Goal: Task Accomplishment & Management: Manage account settings

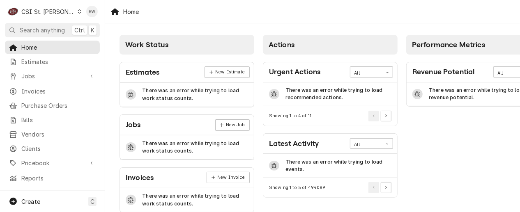
click at [41, 15] on div "CSI St. [PERSON_NAME]" at bounding box center [47, 11] width 53 height 9
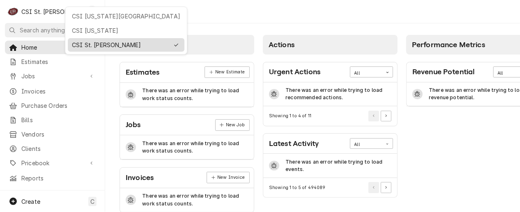
click at [81, 41] on div "CSI St. [PERSON_NAME]" at bounding box center [120, 45] width 97 height 9
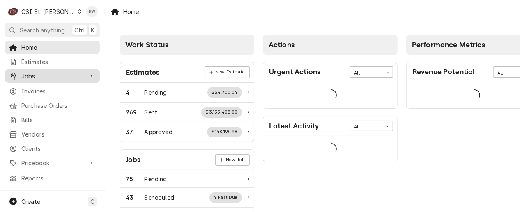
click at [46, 78] on div "Jobs" at bounding box center [53, 76] width 92 height 10
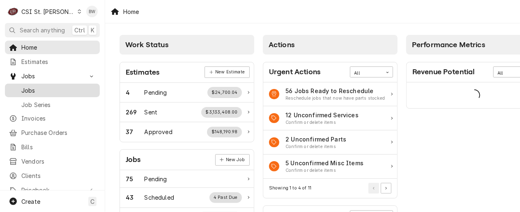
click at [43, 87] on span "Jobs" at bounding box center [58, 90] width 74 height 9
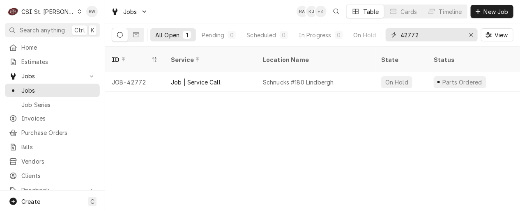
drag, startPoint x: 434, startPoint y: 32, endPoint x: 384, endPoint y: 34, distance: 50.1
click at [384, 34] on div "All Open 1 Pending 0 Scheduled 0 In Progress 0 On Hold 1 Completed 0 42772 View" at bounding box center [313, 34] width 402 height 23
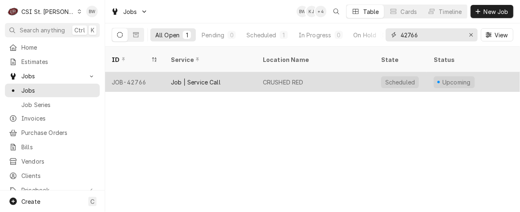
type input "42766"
click at [143, 73] on div "JOB-42766" at bounding box center [134, 82] width 59 height 20
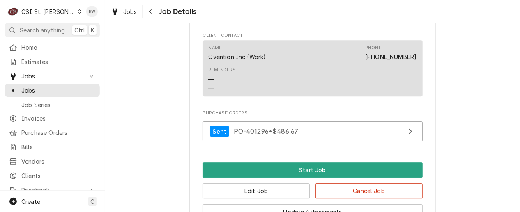
scroll to position [780, 0]
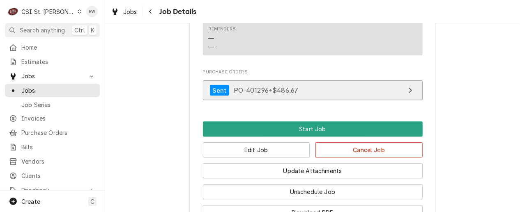
click at [265, 91] on span "PO-401296 • $486.67" at bounding box center [266, 90] width 65 height 8
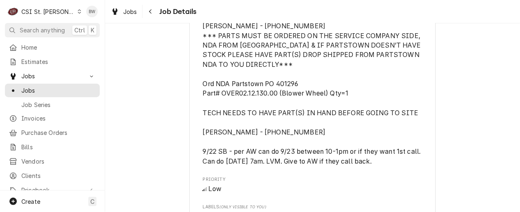
scroll to position [534, 0]
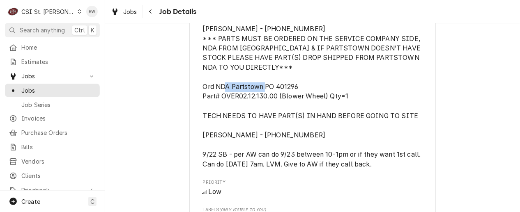
drag, startPoint x: 275, startPoint y: 98, endPoint x: 236, endPoint y: 99, distance: 38.2
click at [236, 99] on span "2nd call for Tues OVE-R02.12.130.00 rec to Reserve Shelf on site 11 am - 9 pm c…" at bounding box center [313, 73] width 220 height 192
copy span "02.12.130.00"
click at [154, 12] on div "Navigate back" at bounding box center [151, 11] width 8 height 8
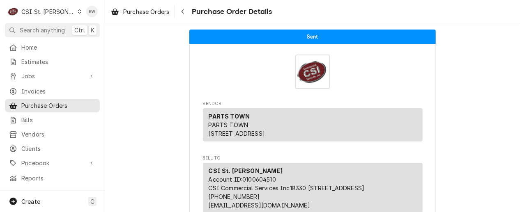
click at [78, 11] on icon "Dynamic Content Wrapper" at bounding box center [80, 11] width 4 height 4
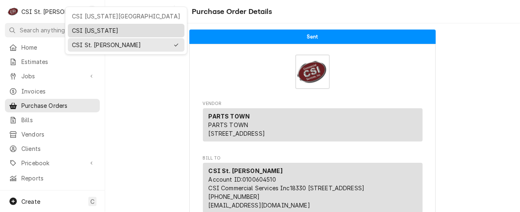
click at [77, 27] on div "CSI Kentucky" at bounding box center [126, 30] width 108 height 9
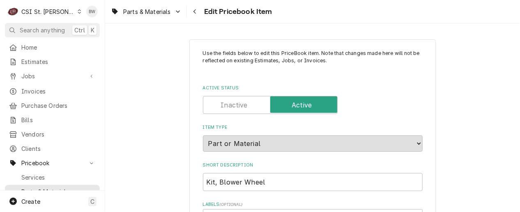
type textarea "x"
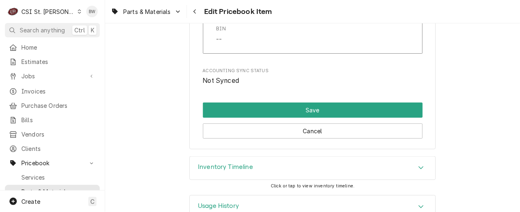
scroll to position [7124, 0]
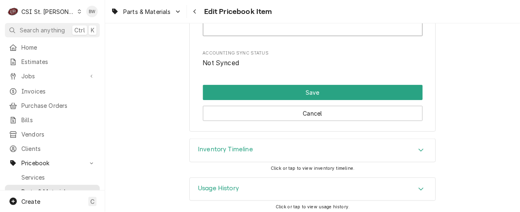
click at [262, 142] on div "Inventory Timeline" at bounding box center [313, 150] width 246 height 23
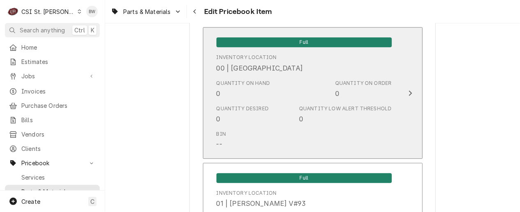
scroll to position [739, 0]
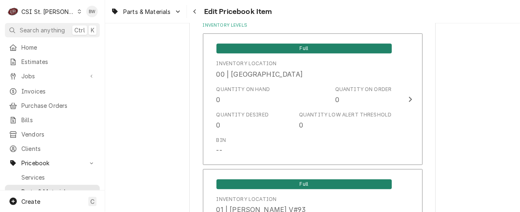
click at [335, 25] on label "Inventory Levels" at bounding box center [313, 25] width 220 height 7
click at [197, 13] on div "Navigate back" at bounding box center [195, 11] width 8 height 8
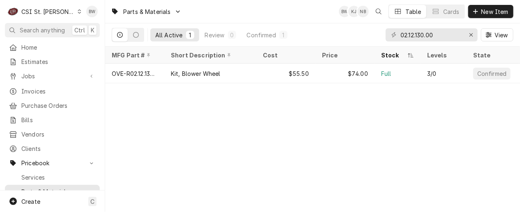
click at [168, 99] on div "Parts & Materials BW KJ NB Table Cards New Item All Active 1 Review 0 Confirmed…" at bounding box center [312, 106] width 415 height 212
drag, startPoint x: 448, startPoint y: 38, endPoint x: 385, endPoint y: 36, distance: 63.3
click at [385, 36] on div "All Active 1 Review 0 Confirmed 1 02.12.130.00 View" at bounding box center [313, 34] width 402 height 23
paste input "A39031-021"
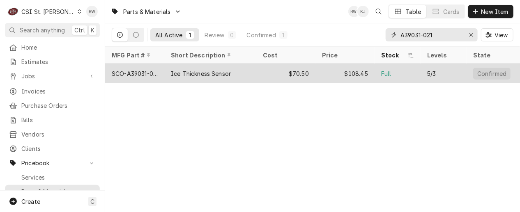
type input "A39031-021"
click at [141, 71] on div "SCO-A39031-021" at bounding box center [135, 73] width 46 height 9
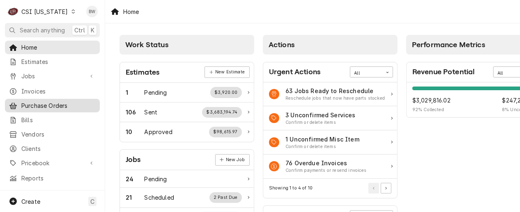
click at [54, 105] on span "Purchase Orders" at bounding box center [58, 105] width 74 height 9
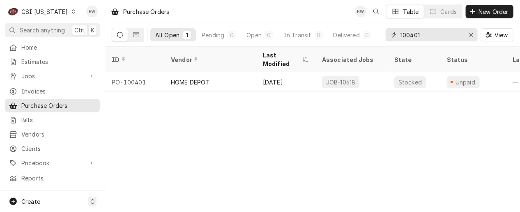
drag, startPoint x: 421, startPoint y: 34, endPoint x: 412, endPoint y: 36, distance: 9.3
click at [412, 36] on input "100401" at bounding box center [431, 34] width 62 height 13
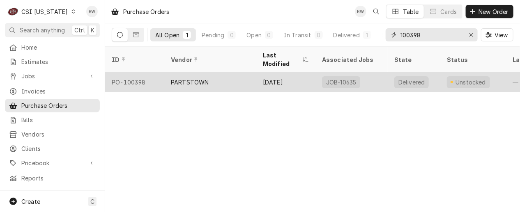
type input "100398"
click at [149, 72] on div "PO-100398" at bounding box center [134, 82] width 59 height 20
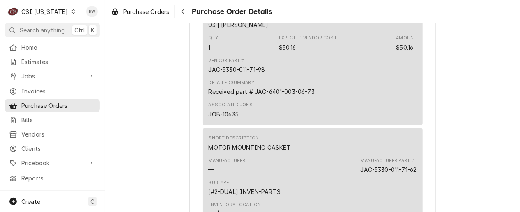
scroll to position [1191, 0]
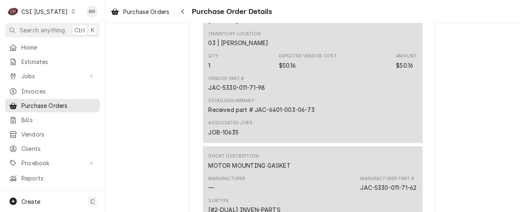
click at [184, 133] on div "Unstocked Vendor PARTSTOWN PARTS TOWN 1200 N Greenbriar Dr Addison, IL 60101 Bi…" at bounding box center [312, 88] width 415 height 2511
click at [146, 135] on div "Unstocked Vendor PARTSTOWN PARTS TOWN 1200 N Greenbriar Dr Addison, IL 60101 Bi…" at bounding box center [312, 88] width 415 height 2511
click at [176, 70] on div "Unstocked Vendor PARTSTOWN PARTS TOWN 1200 N Greenbriar Dr Addison, IL 60101 Bi…" at bounding box center [312, 88] width 415 height 2511
click at [153, 68] on div "Unstocked Vendor PARTSTOWN PARTS TOWN 1200 N Greenbriar Dr Addison, IL 60101 Bi…" at bounding box center [312, 88] width 415 height 2511
click at [70, 12] on div "Dynamic Content Wrapper" at bounding box center [73, 12] width 6 height 6
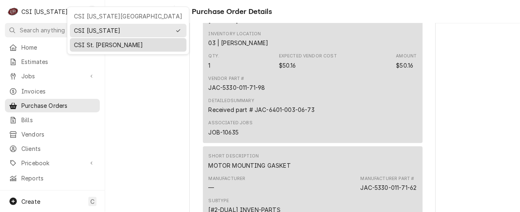
click at [85, 41] on div "CSI St. [PERSON_NAME]" at bounding box center [128, 45] width 108 height 9
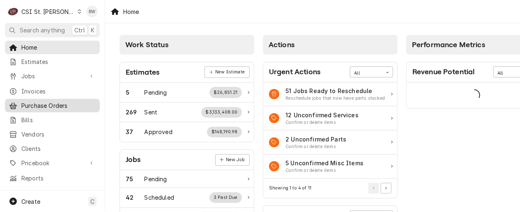
click at [44, 107] on div "Purchase Orders" at bounding box center [53, 106] width 92 height 10
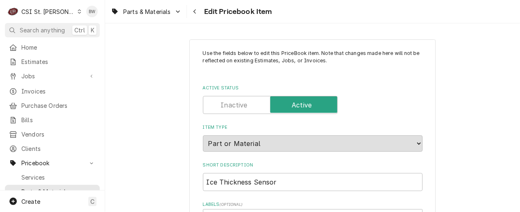
type textarea "x"
click at [193, 12] on icon "Navigate back" at bounding box center [195, 12] width 4 height 6
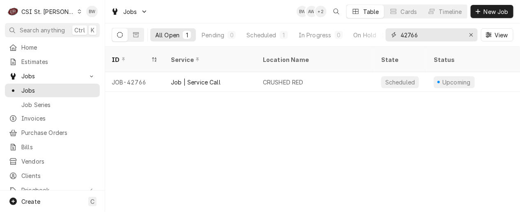
drag, startPoint x: 427, startPoint y: 37, endPoint x: 384, endPoint y: 37, distance: 42.7
click at [384, 37] on div "All Open 1 Pending 0 Scheduled 1 In Progress 0 On Hold 0 Completed 0 42766 View" at bounding box center [313, 34] width 402 height 23
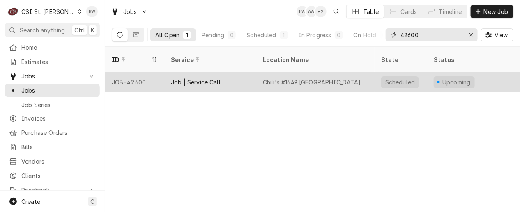
type input "42600"
click at [151, 72] on div "JOB-42600" at bounding box center [134, 82] width 59 height 20
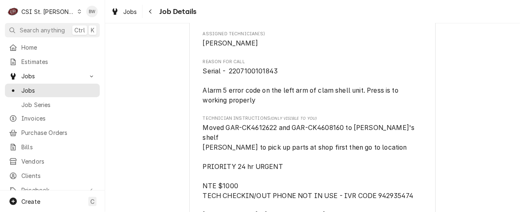
scroll to position [657, 0]
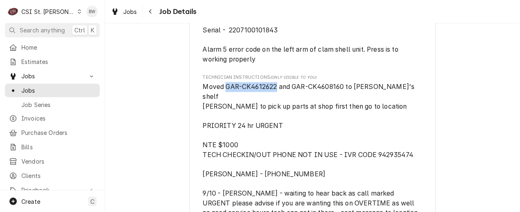
drag, startPoint x: 275, startPoint y: 97, endPoint x: 224, endPoint y: 95, distance: 50.9
click at [224, 95] on span "Moved GAR-CK4612622 and GAR-CK4608160 to [PERSON_NAME]'s shelf [PERSON_NAME] to…" at bounding box center [311, 164] width 217 height 163
drag, startPoint x: 224, startPoint y: 95, endPoint x: 232, endPoint y: 95, distance: 7.8
copy span "GAR-CK4612622"
click at [122, 13] on div "Jobs" at bounding box center [124, 12] width 30 height 10
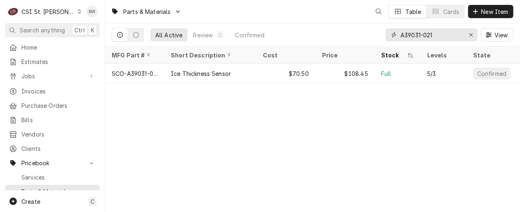
drag, startPoint x: 444, startPoint y: 35, endPoint x: 374, endPoint y: 38, distance: 70.7
click at [374, 38] on div "All Active Review 0 Confirmed A39031-021 View" at bounding box center [313, 34] width 402 height 23
paste input "GAR-CK4612622"
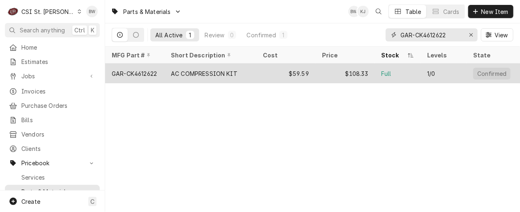
type input "GAR-CK4612622"
click at [157, 73] on div "GAR-CK4612622" at bounding box center [134, 73] width 45 height 9
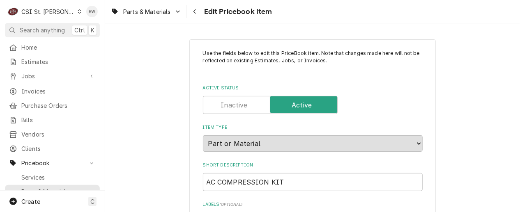
type textarea "x"
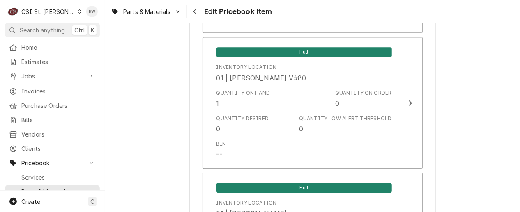
scroll to position [1847, 0]
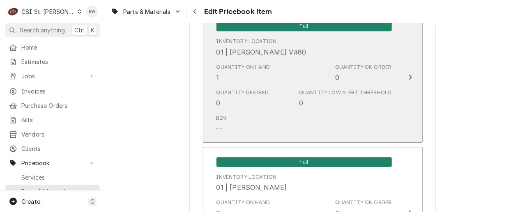
drag, startPoint x: 225, startPoint y: 80, endPoint x: 204, endPoint y: 79, distance: 20.6
click at [204, 79] on button "Full Inventory Location 01 | [PERSON_NAME] V#80 Quantity on Hand 1 Quantity on …" at bounding box center [313, 77] width 220 height 132
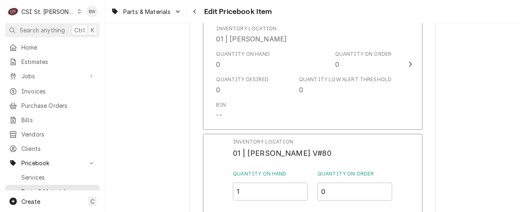
scroll to position [1724, 0]
click at [195, 13] on icon "Navigate back" at bounding box center [195, 12] width 4 height 6
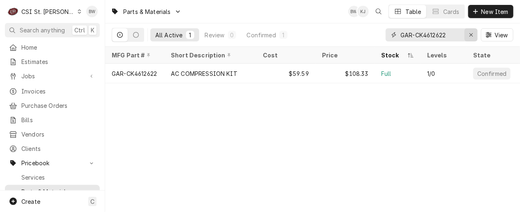
click at [472, 36] on icon "Erase input" at bounding box center [470, 34] width 3 height 3
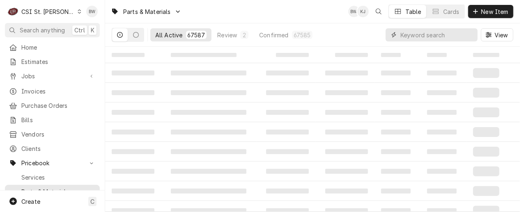
click at [402, 35] on input "Dynamic Content Wrapper" at bounding box center [436, 34] width 73 height 13
paste input "A39031-021"
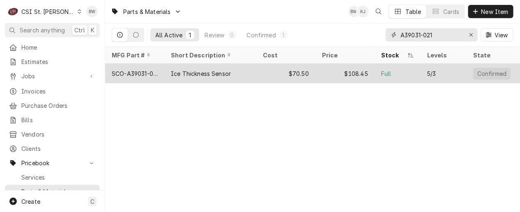
type input "A39031-021"
click at [143, 69] on div "SCO-A39031-021" at bounding box center [135, 73] width 46 height 9
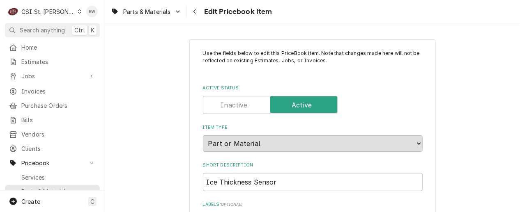
type textarea "x"
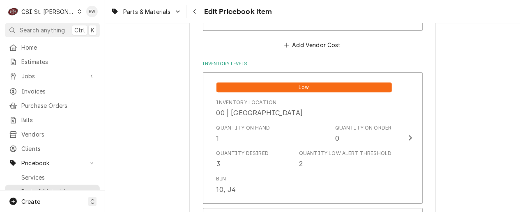
scroll to position [780, 0]
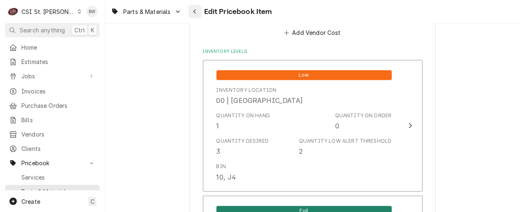
click at [200, 10] on button "Navigate back" at bounding box center [194, 11] width 13 height 13
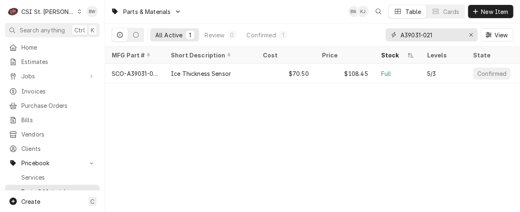
drag, startPoint x: 441, startPoint y: 35, endPoint x: 382, endPoint y: 34, distance: 59.5
click at [382, 34] on div "All Active 1 Review 0 Confirmed 1 A39031-021 View" at bounding box center [313, 34] width 402 height 23
paste input "11-0673-"
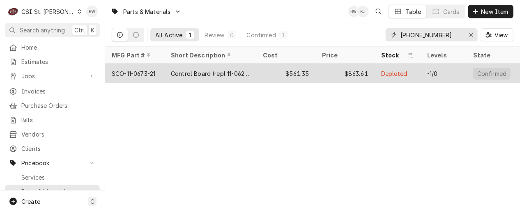
type input "[PHONE_NUMBER]"
click at [147, 69] on div "SCO-11-0673-21" at bounding box center [134, 73] width 44 height 9
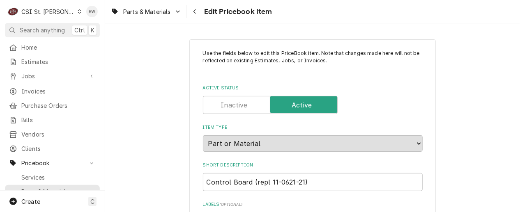
type textarea "x"
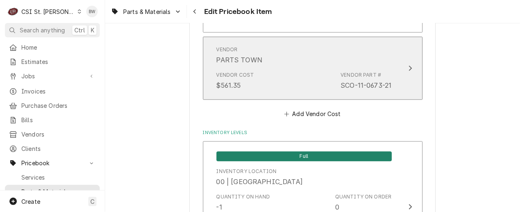
scroll to position [698, 0]
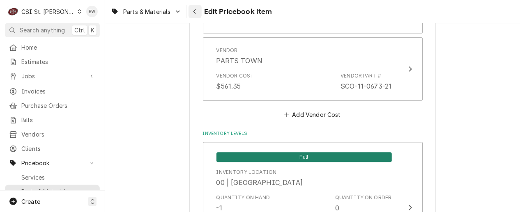
click at [193, 14] on icon "Navigate back" at bounding box center [195, 12] width 4 height 6
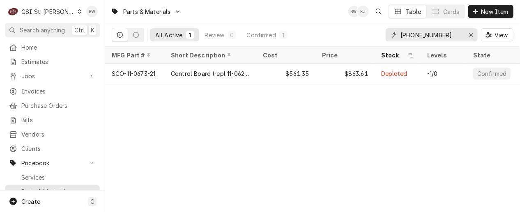
drag, startPoint x: 438, startPoint y: 38, endPoint x: 381, endPoint y: 39, distance: 57.1
click at [381, 39] on div "All Active 1 Review 0 Confirmed 1 11-0673-21 View" at bounding box center [313, 34] width 402 height 23
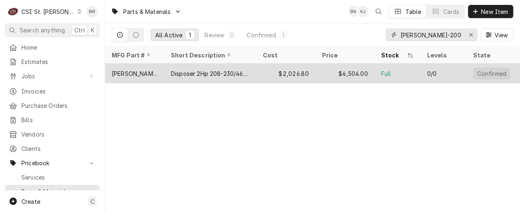
type input "sal-2007"
click at [135, 70] on div "[PERSON_NAME]-2007" at bounding box center [135, 73] width 46 height 9
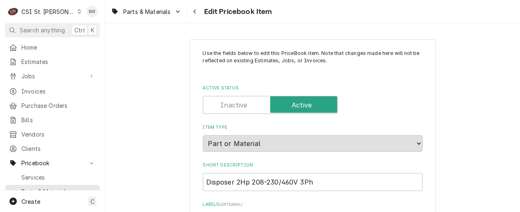
type textarea "x"
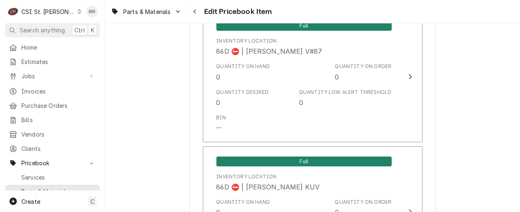
scroll to position [7124, 0]
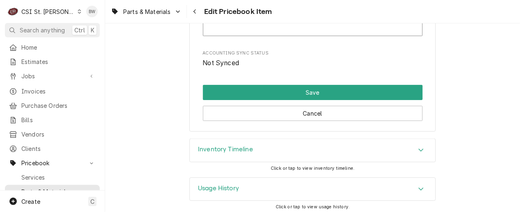
click at [227, 146] on h3 "Inventory Timeline" at bounding box center [225, 150] width 55 height 8
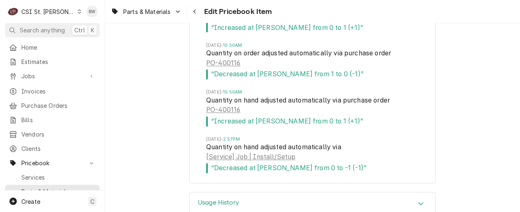
scroll to position [7315, 0]
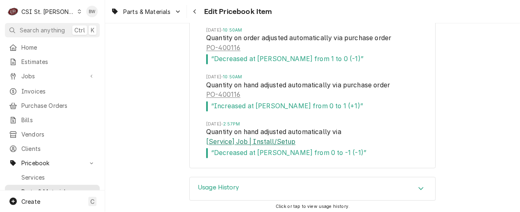
click at [246, 139] on link "[Service] Job | Install/Setup" at bounding box center [250, 143] width 89 height 10
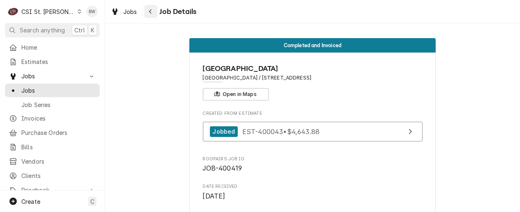
click at [152, 14] on div "Navigate back" at bounding box center [151, 11] width 8 height 8
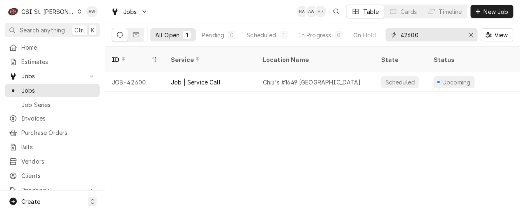
drag, startPoint x: 431, startPoint y: 33, endPoint x: 384, endPoint y: 34, distance: 46.8
click at [386, 34] on div "42600" at bounding box center [432, 34] width 92 height 13
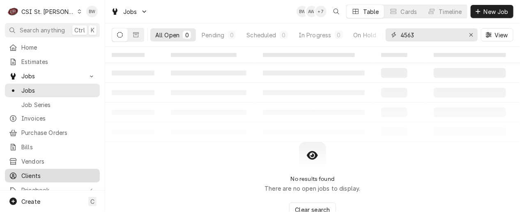
type input "4563"
click at [45, 172] on span "Clients" at bounding box center [58, 176] width 74 height 9
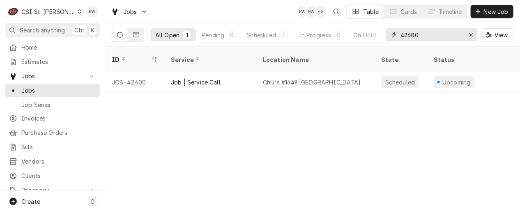
drag, startPoint x: 430, startPoint y: 35, endPoint x: 387, endPoint y: 34, distance: 43.5
click at [388, 35] on div "42600" at bounding box center [432, 34] width 92 height 13
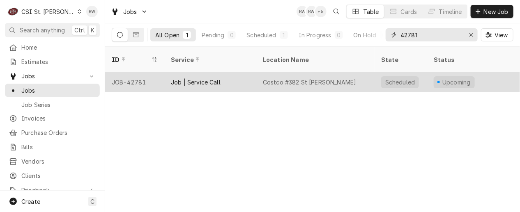
type input "42781"
click at [141, 73] on div "JOB-42781" at bounding box center [134, 82] width 59 height 20
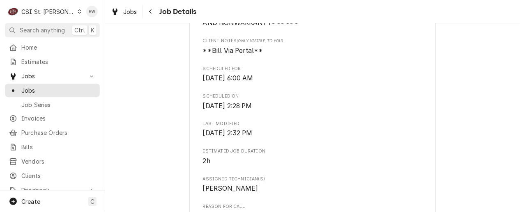
scroll to position [452, 0]
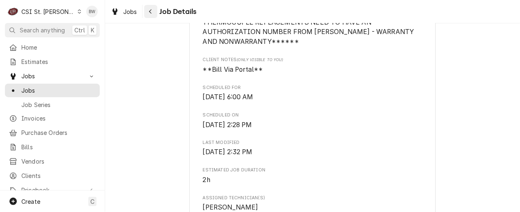
click at [151, 13] on icon "Navigate back" at bounding box center [151, 12] width 4 height 6
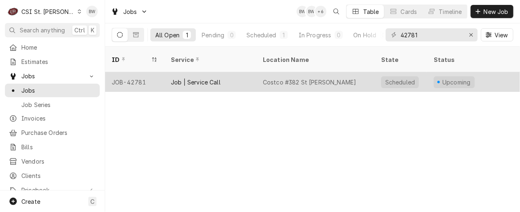
click at [141, 72] on div "JOB-42781" at bounding box center [134, 82] width 59 height 20
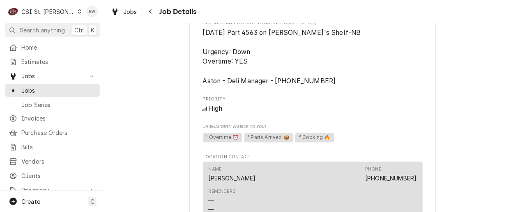
scroll to position [780, 0]
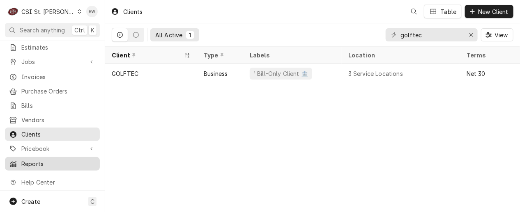
scroll to position [23, 0]
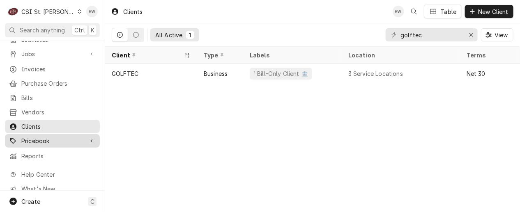
click at [44, 137] on span "Pricebook" at bounding box center [52, 141] width 62 height 9
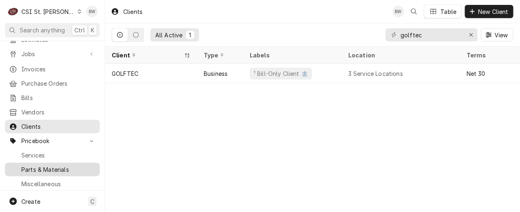
click at [41, 165] on span "Parts & Materials" at bounding box center [58, 169] width 74 height 9
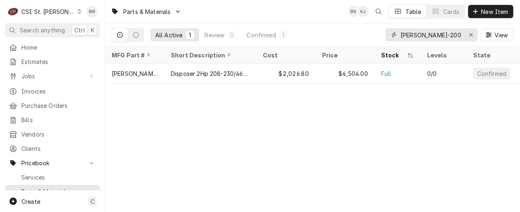
drag, startPoint x: 438, startPoint y: 37, endPoint x: 379, endPoint y: 36, distance: 59.1
click at [379, 36] on div "All Active 1 Review 0 Confirmed 1 sal-2007 View" at bounding box center [313, 34] width 402 height 23
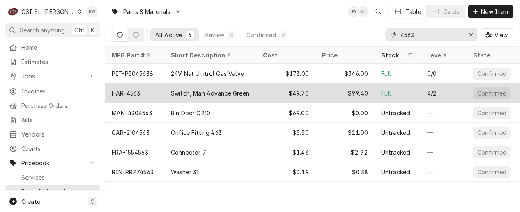
type input "4563"
click at [142, 90] on div "HAR-4563" at bounding box center [134, 93] width 59 height 20
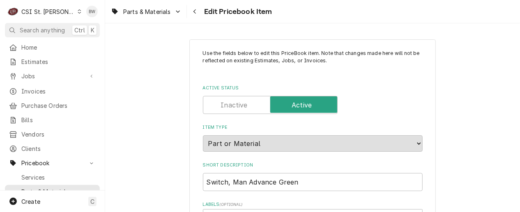
type textarea "x"
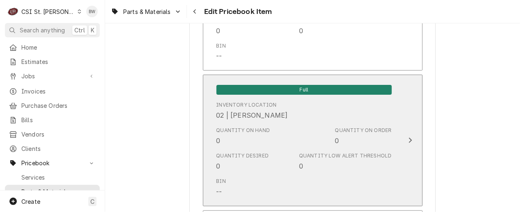
scroll to position [4365, 0]
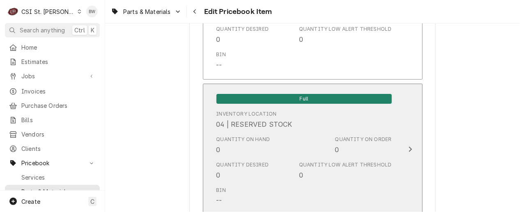
click at [251, 139] on div "Quantity on Hand 0" at bounding box center [243, 145] width 54 height 19
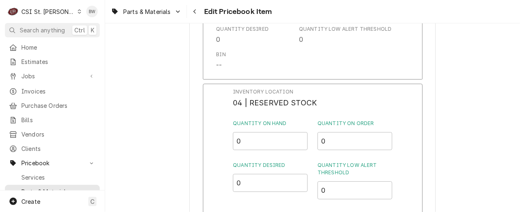
drag, startPoint x: 450, startPoint y: 89, endPoint x: 434, endPoint y: 53, distance: 39.7
click at [78, 13] on icon "Dynamic Content Wrapper" at bounding box center [80, 11] width 4 height 4
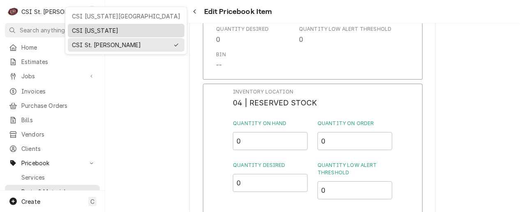
click at [82, 32] on div "CSI Kentucky" at bounding box center [126, 30] width 108 height 9
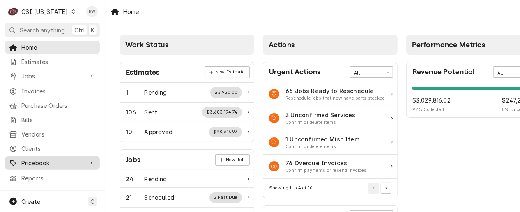
click at [48, 159] on span "Pricebook" at bounding box center [52, 163] width 62 height 9
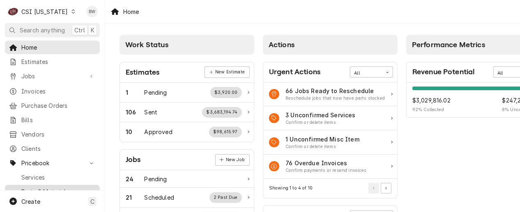
click at [50, 188] on span "Parts & Materials" at bounding box center [58, 192] width 74 height 9
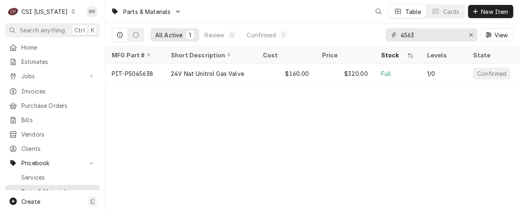
drag, startPoint x: 427, startPoint y: 37, endPoint x: 386, endPoint y: 33, distance: 40.4
click at [386, 33] on div "4563" at bounding box center [432, 34] width 92 height 13
type input "g"
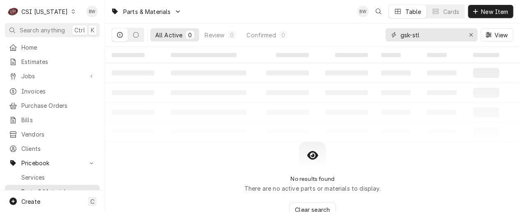
drag, startPoint x: 438, startPoint y: 36, endPoint x: 387, endPoint y: 36, distance: 50.9
click at [387, 36] on div "gsk-stl" at bounding box center [432, 34] width 92 height 13
type input "v"
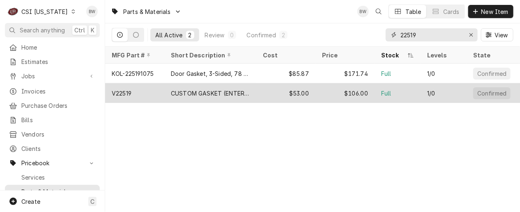
type input "22519"
click at [148, 87] on div "V22519" at bounding box center [134, 93] width 59 height 20
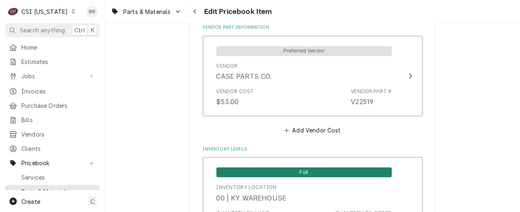
scroll to position [616, 0]
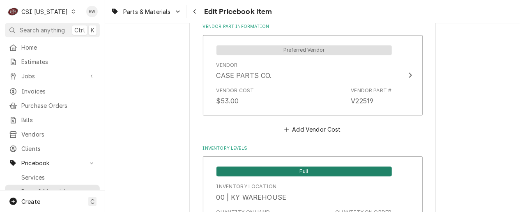
type textarea "x"
click at [70, 12] on div "Dynamic Content Wrapper" at bounding box center [73, 12] width 6 height 6
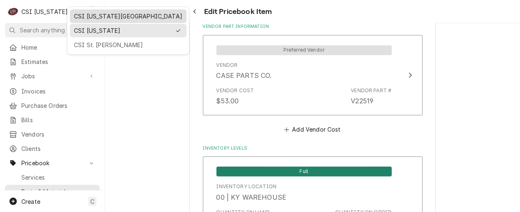
click at [94, 21] on div "CSI [US_STATE][GEOGRAPHIC_DATA]" at bounding box center [127, 16] width 113 height 10
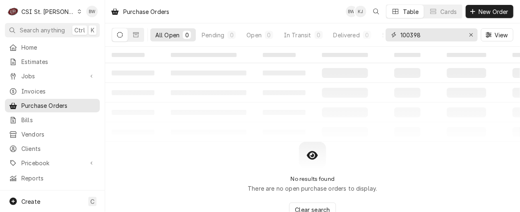
drag, startPoint x: 440, startPoint y: 38, endPoint x: 380, endPoint y: 34, distance: 60.1
click at [380, 34] on div "All Open 0 Pending 0 Open 0 In Transit 0 Delivered 0 Stocked 0 100398 View" at bounding box center [313, 34] width 402 height 23
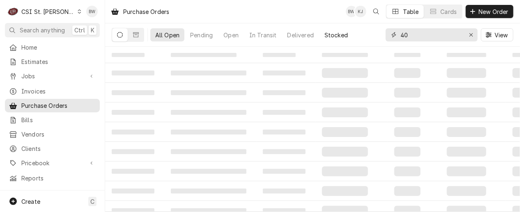
type input "4"
click at [54, 14] on div "CSI St. Louis" at bounding box center [47, 11] width 53 height 9
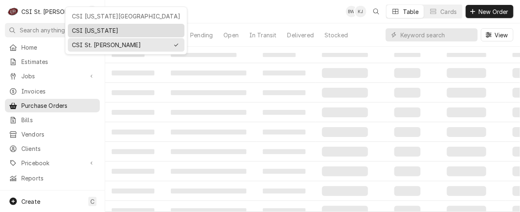
click at [83, 29] on div "CSI Kentucky" at bounding box center [126, 30] width 108 height 9
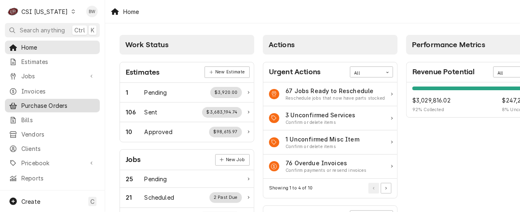
click at [49, 102] on span "Purchase Orders" at bounding box center [58, 105] width 74 height 9
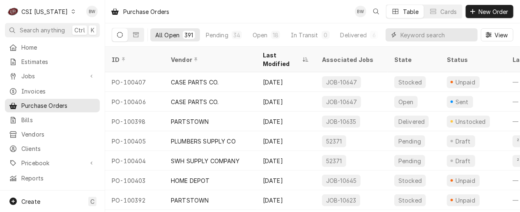
click at [416, 36] on input "Dynamic Content Wrapper" at bounding box center [436, 34] width 73 height 13
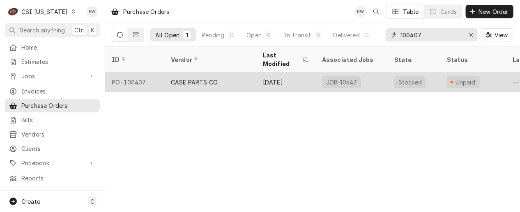
type input "100407"
click at [145, 79] on div "PO-100407" at bounding box center [134, 82] width 59 height 20
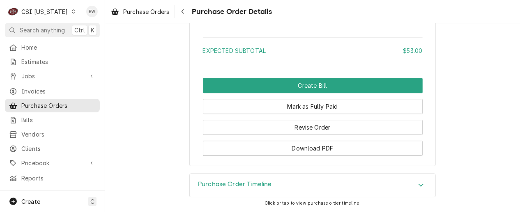
scroll to position [840, 0]
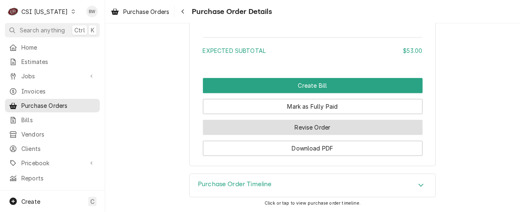
click at [293, 129] on button "Revise Order" at bounding box center [313, 127] width 220 height 15
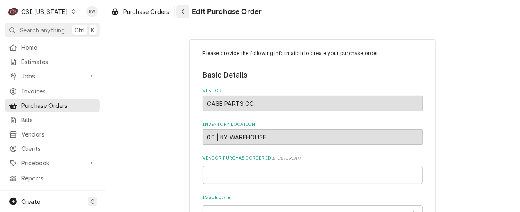
click at [184, 14] on icon "Navigate back" at bounding box center [183, 12] width 4 height 6
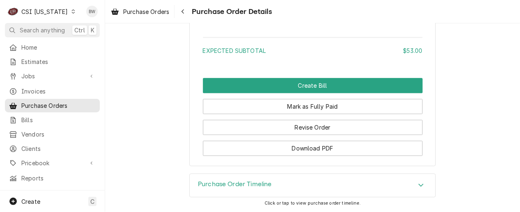
scroll to position [840, 0]
click at [187, 8] on div "Navigate back" at bounding box center [183, 11] width 8 height 8
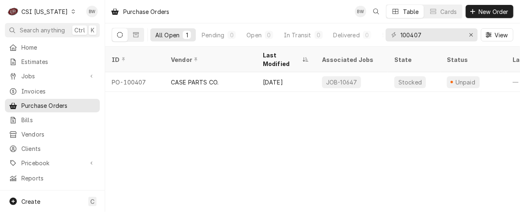
click at [71, 13] on icon "Dynamic Content Wrapper" at bounding box center [73, 11] width 4 height 4
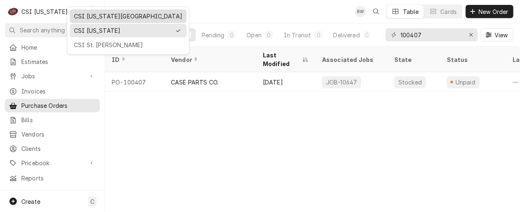
click at [89, 18] on div "CSI [US_STATE][GEOGRAPHIC_DATA]" at bounding box center [128, 16] width 108 height 9
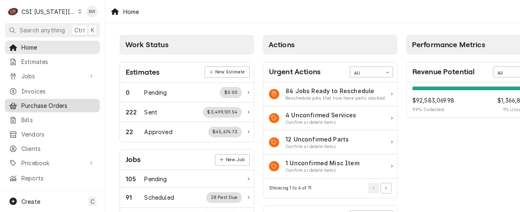
click at [50, 107] on div "Purchase Orders" at bounding box center [53, 106] width 92 height 10
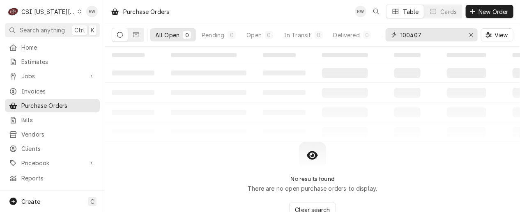
drag, startPoint x: 430, startPoint y: 37, endPoint x: 393, endPoint y: 37, distance: 37.0
click at [393, 37] on div "100407" at bounding box center [432, 34] width 92 height 13
click at [496, 11] on span "New Order" at bounding box center [493, 11] width 33 height 9
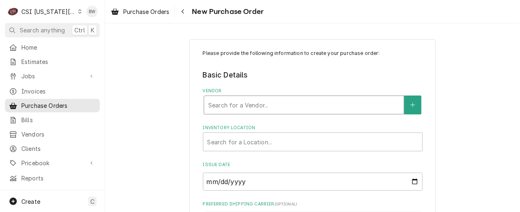
click at [224, 108] on div "Vendor" at bounding box center [303, 105] width 191 height 15
type input "key"
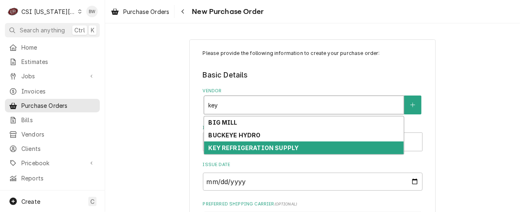
click at [240, 146] on strong "KEY REFRIGERATION SUPPLY" at bounding box center [253, 148] width 90 height 7
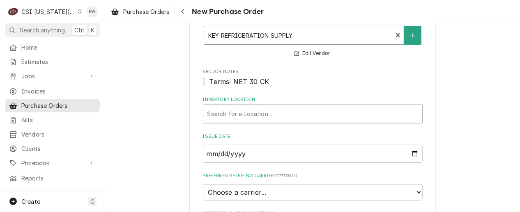
scroll to position [82, 0]
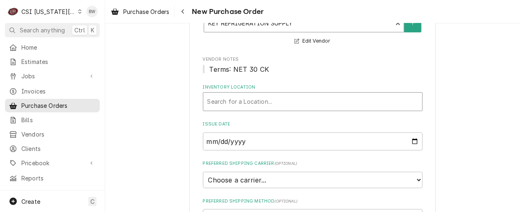
click at [236, 101] on div "Inventory Location" at bounding box center [312, 101] width 211 height 15
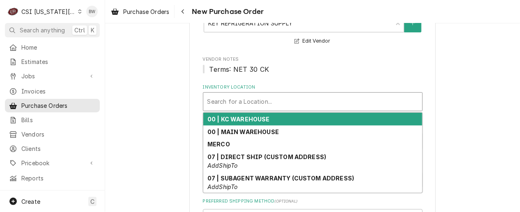
click at [232, 124] on div "00 | KC WAREHOUSE" at bounding box center [312, 119] width 219 height 13
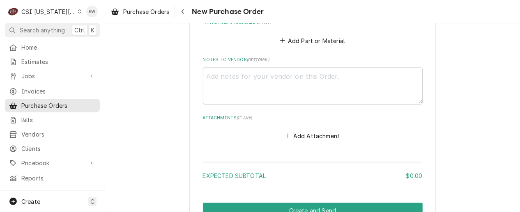
scroll to position [369, 0]
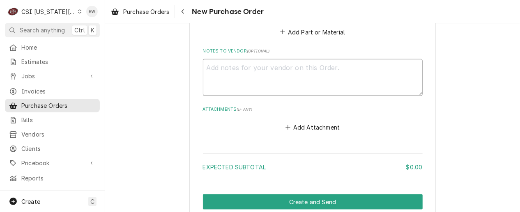
click at [209, 71] on textarea "Notes to Vendor ( optional )" at bounding box center [313, 77] width 220 height 37
type textarea "x"
type textarea "J"
type textarea "x"
type textarea "Jo"
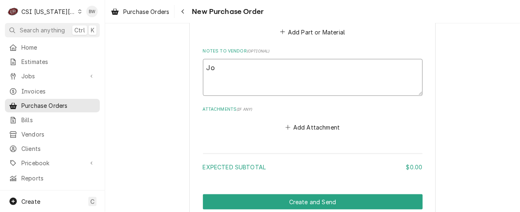
type textarea "x"
type textarea "Job"
type textarea "x"
type textarea "Job"
type textarea "x"
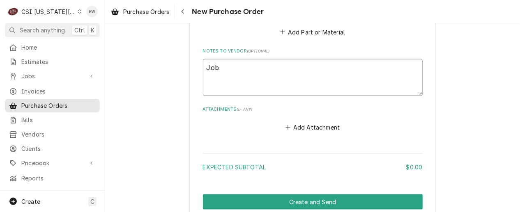
type textarea "Job 3"
type textarea "x"
type textarea "Job 32"
type textarea "x"
type textarea "Job 324"
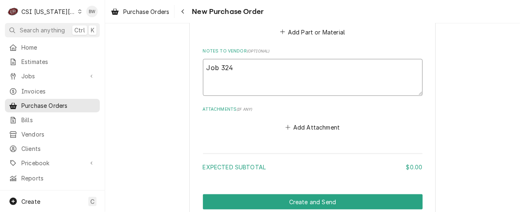
type textarea "x"
type textarea "Job 3244"
type textarea "x"
type textarea "Job 32441"
type textarea "x"
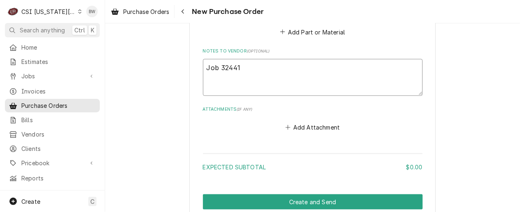
type textarea "Job 32441"
type textarea "x"
type textarea "Job 32441 C"
type textarea "x"
type textarea "Job 32441 Ch"
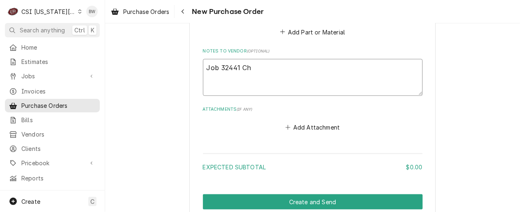
type textarea "x"
type textarea "Job 32441 Chr"
type textarea "x"
type textarea "Job 32441 Chri"
type textarea "x"
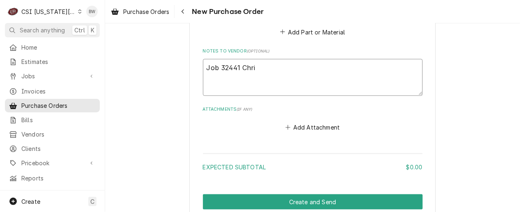
type textarea "Job 32441 [PERSON_NAME]"
type textarea "x"
type textarea "Job 32441 [DEMOGRAPHIC_DATA]"
type textarea "x"
type textarea "Job 32441 [DEMOGRAPHIC_DATA]"
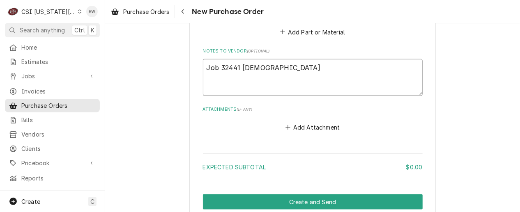
type textarea "x"
type textarea "Job 32441 [DEMOGRAPHIC_DATA]"
type textarea "x"
type textarea "Job 32441 [DEMOGRAPHIC_DATA]"
type textarea "x"
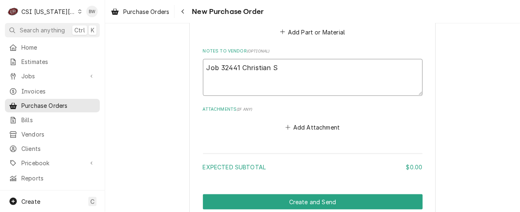
scroll to position [404, 0]
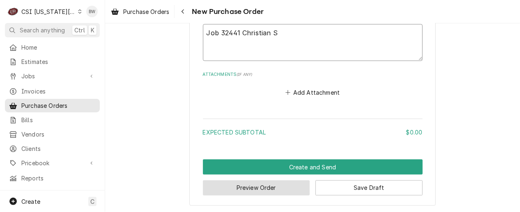
type textarea "Job 32441 Christian S"
click at [240, 185] on button "Preview Order" at bounding box center [256, 188] width 107 height 15
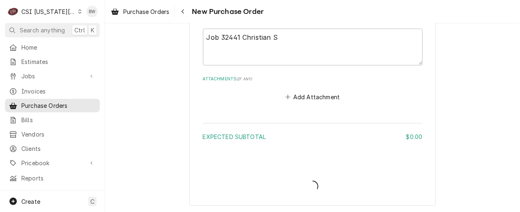
type textarea "x"
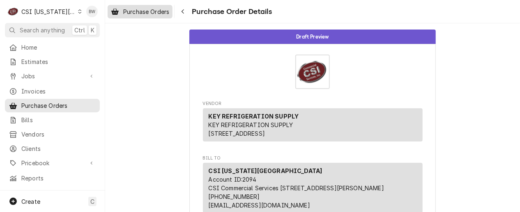
click at [159, 10] on span "Purchase Orders" at bounding box center [146, 11] width 46 height 9
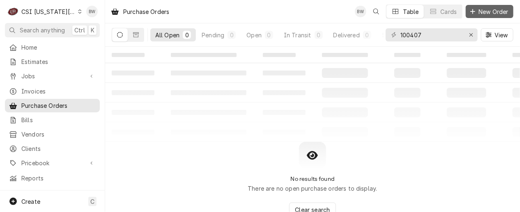
drag, startPoint x: 491, startPoint y: 7, endPoint x: 486, endPoint y: 7, distance: 5.3
click at [491, 7] on span "New Order" at bounding box center [493, 11] width 33 height 9
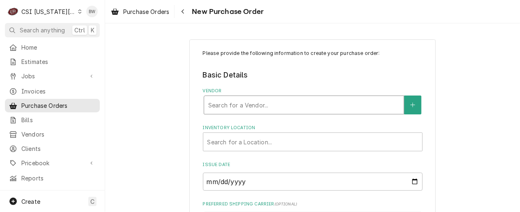
click at [216, 106] on div "Vendor" at bounding box center [303, 105] width 191 height 15
type input "key"
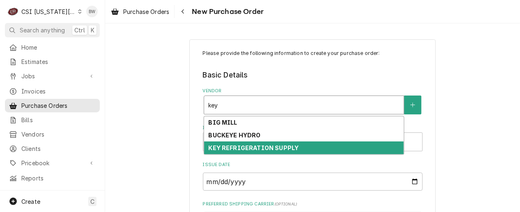
click at [220, 150] on strong "KEY REFRIGERATION SUPPLY" at bounding box center [253, 148] width 90 height 7
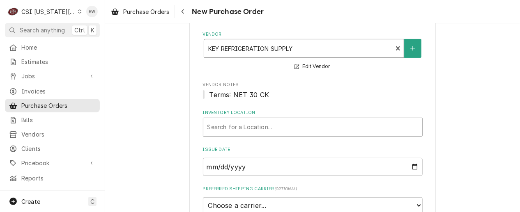
scroll to position [82, 0]
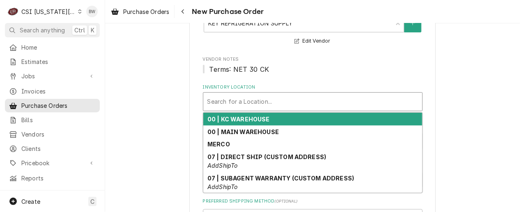
click at [226, 103] on div "Inventory Location" at bounding box center [312, 101] width 211 height 15
click at [234, 119] on strong "00 | KC WAREHOUSE" at bounding box center [238, 119] width 62 height 7
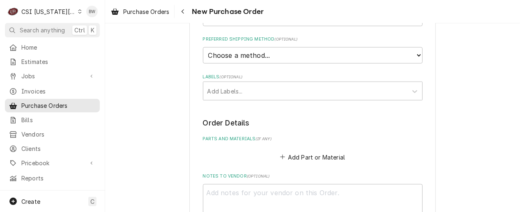
scroll to position [246, 0]
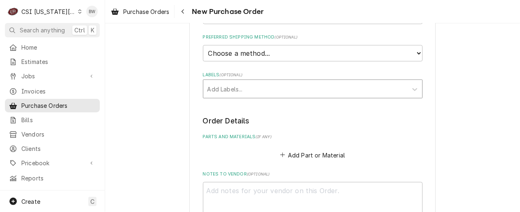
click at [223, 90] on div "Labels" at bounding box center [305, 89] width 196 height 15
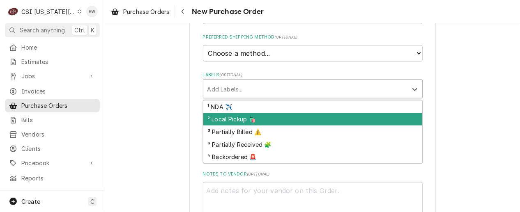
click at [223, 116] on div "² Local Pickup 🛍️" at bounding box center [312, 119] width 219 height 13
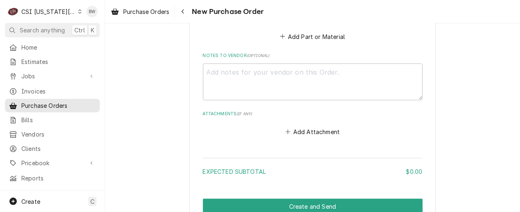
scroll to position [369, 0]
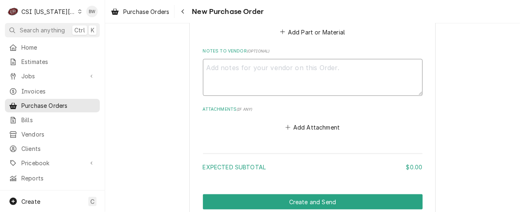
click at [213, 73] on textarea "Notes to Vendor ( optional )" at bounding box center [313, 77] width 220 height 37
type textarea "x"
type textarea "B"
type textarea "x"
type textarea "Br"
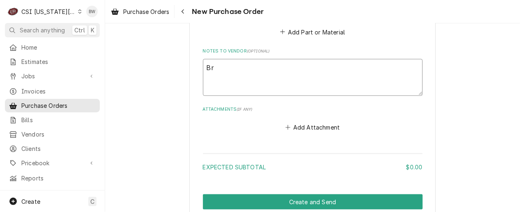
type textarea "x"
type textarea "Bri"
type textarea "x"
type textarea "Bria"
type textarea "x"
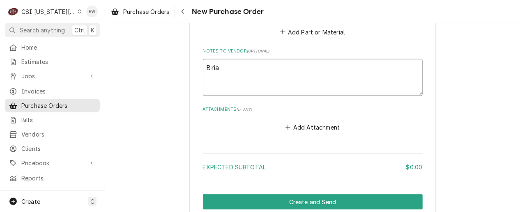
type textarea "[PERSON_NAME]"
type textarea "x"
type textarea "[PERSON_NAME]"
type textarea "x"
type textarea "[PERSON_NAME]"
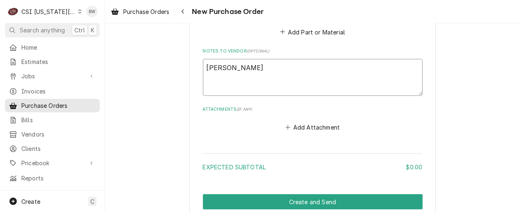
type textarea "x"
type textarea "[PERSON_NAME]"
type textarea "x"
type textarea "[PERSON_NAME] 3"
type textarea "x"
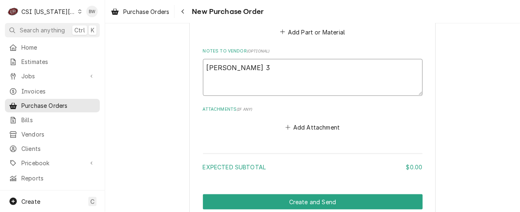
type textarea "[PERSON_NAME] 32"
type textarea "x"
type textarea "[PERSON_NAME] 325"
type textarea "x"
type textarea "Brian G 3255"
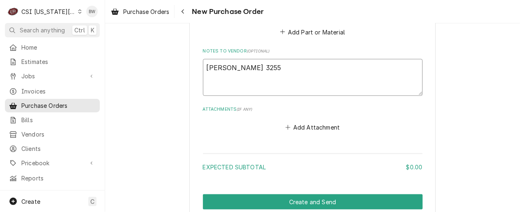
type textarea "x"
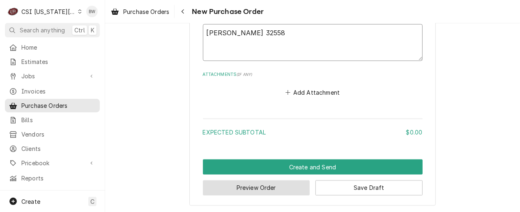
type textarea "Brian G 32558"
click at [243, 184] on button "Preview Order" at bounding box center [256, 188] width 107 height 15
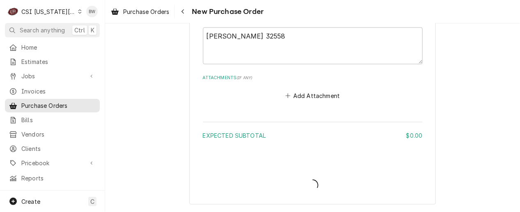
scroll to position [400, 0]
type textarea "x"
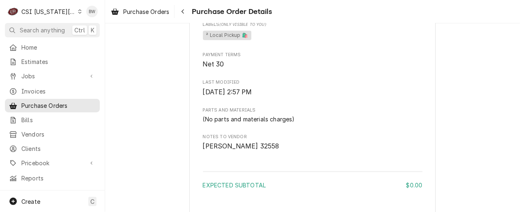
scroll to position [243, 0]
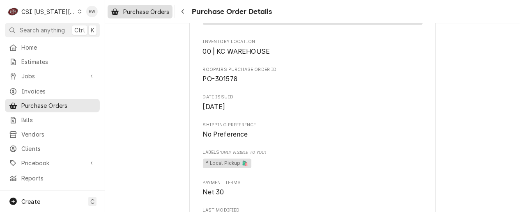
click at [159, 10] on span "Purchase Orders" at bounding box center [146, 11] width 46 height 9
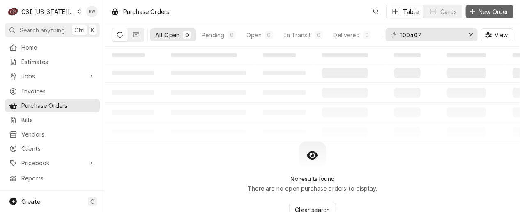
click at [499, 12] on span "New Order" at bounding box center [493, 11] width 33 height 9
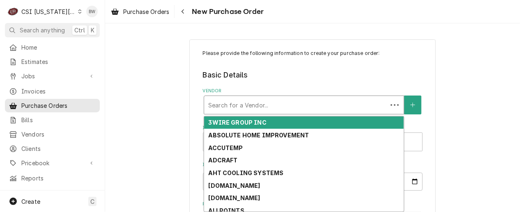
click at [213, 107] on div "Vendor" at bounding box center [295, 105] width 175 height 15
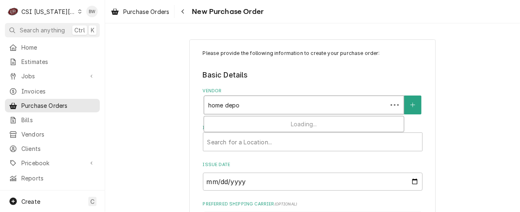
type input "home depot"
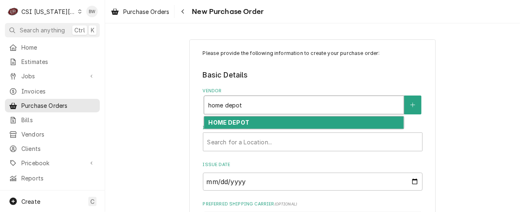
click at [216, 122] on strong "HOME DEPOT" at bounding box center [228, 122] width 41 height 7
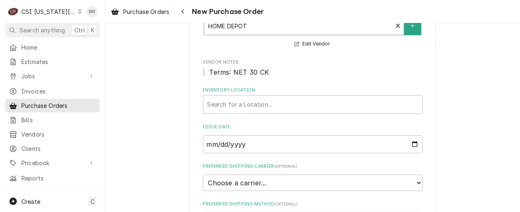
scroll to position [82, 0]
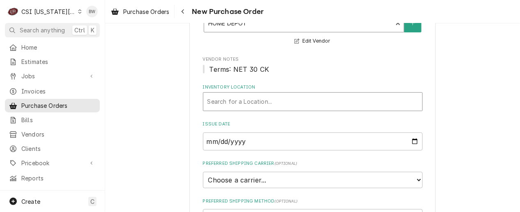
click at [222, 104] on div "Inventory Location" at bounding box center [312, 101] width 211 height 15
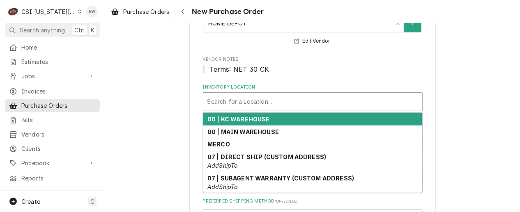
click at [230, 122] on strong "00 | KC WAREHOUSE" at bounding box center [238, 119] width 62 height 7
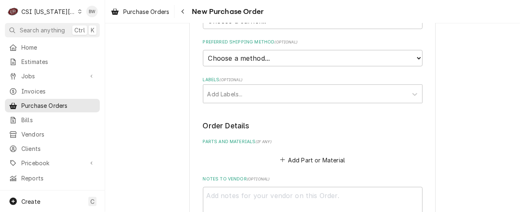
scroll to position [246, 0]
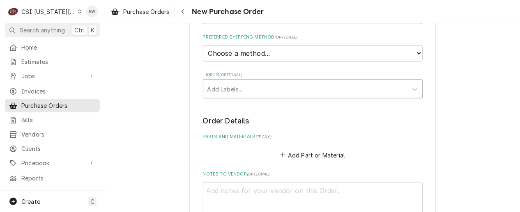
click at [220, 90] on div "Labels" at bounding box center [305, 89] width 196 height 15
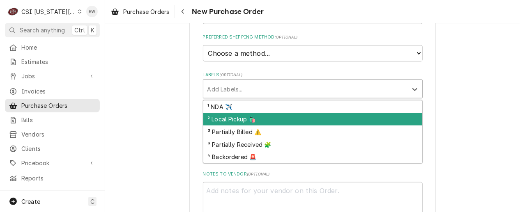
click at [220, 115] on div "² Local Pickup 🛍️" at bounding box center [312, 119] width 219 height 13
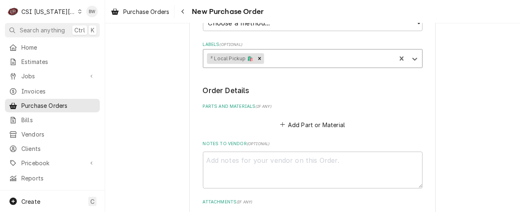
scroll to position [287, 0]
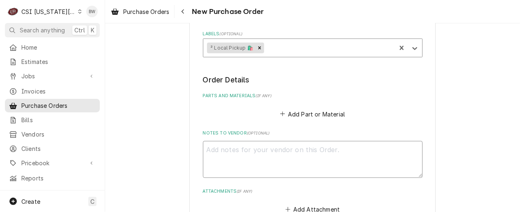
click at [227, 146] on textarea "Notes to Vendor ( optional )" at bounding box center [313, 159] width 220 height 37
type textarea "x"
type textarea "B"
type textarea "x"
type textarea "Br"
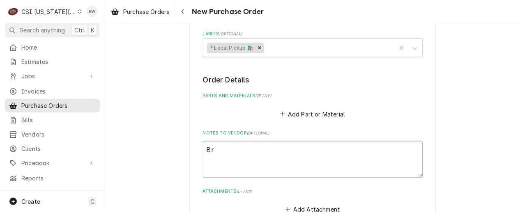
type textarea "x"
type textarea "Bri"
type textarea "x"
type textarea "Bria"
type textarea "x"
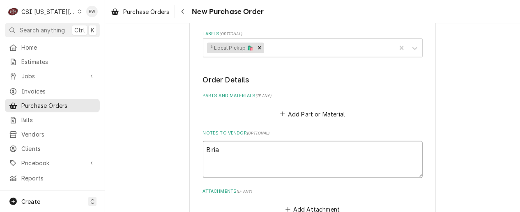
type textarea "Brian"
type textarea "x"
type textarea "Brian"
type textarea "x"
type textarea "Brian G"
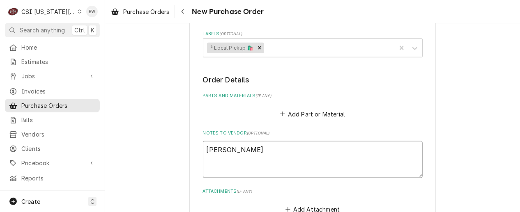
type textarea "x"
type textarea "Brian G"
type textarea "x"
type textarea "Brian G J"
type textarea "x"
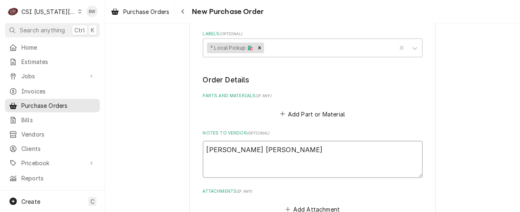
type textarea "Brian G Jo"
type textarea "x"
type textarea "Brian G Job"
type textarea "x"
type textarea "Brian G Job"
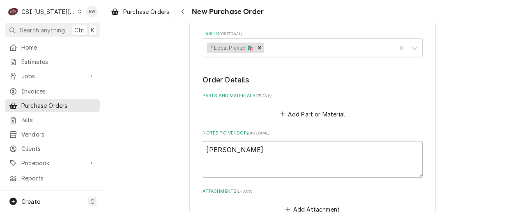
type textarea "x"
type textarea "Brian G Job #"
type textarea "x"
type textarea "Brian G Job #"
type textarea "x"
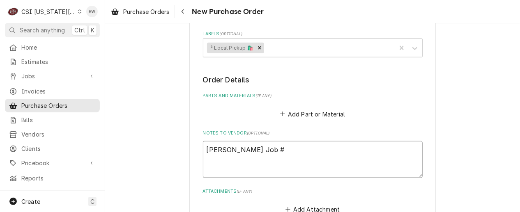
type textarea "Brian G Job # 3"
type textarea "x"
type textarea "Brian G Job # 30"
type textarea "x"
type textarea "Brian G Job # 309"
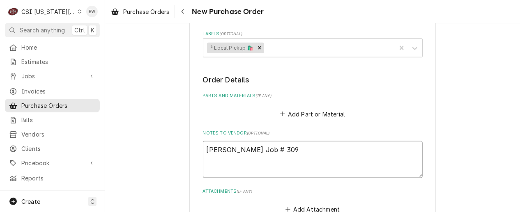
type textarea "x"
type textarea "Brian G Job # 3096"
type textarea "x"
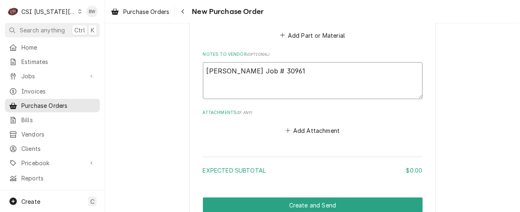
scroll to position [404, 0]
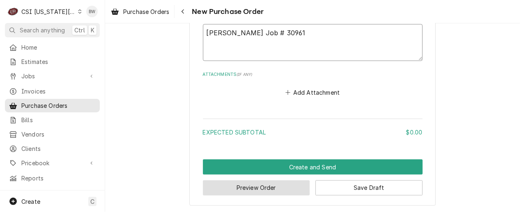
type textarea "Brian G Job # 30961"
click at [231, 186] on button "Preview Order" at bounding box center [256, 188] width 107 height 15
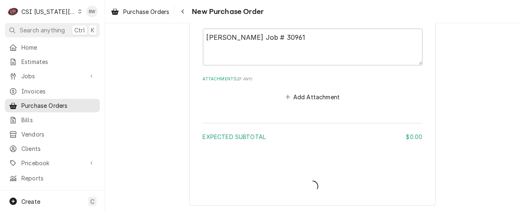
type textarea "x"
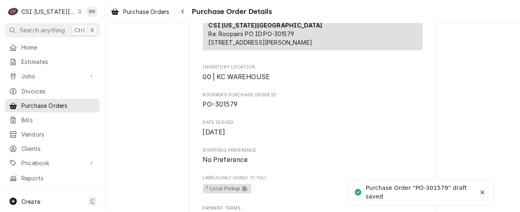
scroll to position [205, 0]
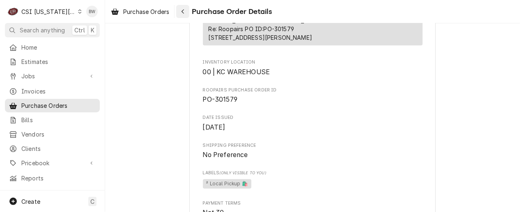
click at [180, 13] on div "Navigate back" at bounding box center [183, 11] width 8 height 8
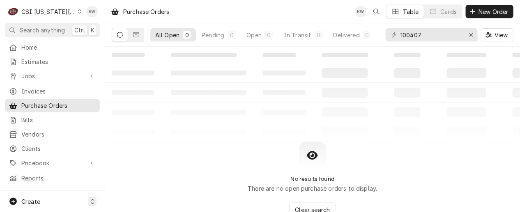
click at [210, 2] on div "Purchase Orders BW Table Cards New Order" at bounding box center [312, 11] width 415 height 23
click at [482, 11] on span "New Order" at bounding box center [493, 11] width 33 height 9
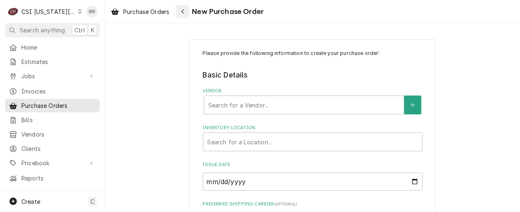
click at [185, 11] on icon "Navigate back" at bounding box center [183, 12] width 4 height 6
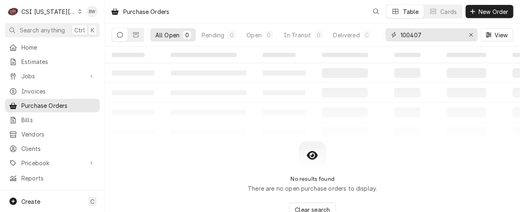
drag, startPoint x: 421, startPoint y: 36, endPoint x: 390, endPoint y: 35, distance: 30.8
click at [391, 35] on div "100407" at bounding box center [432, 34] width 92 height 13
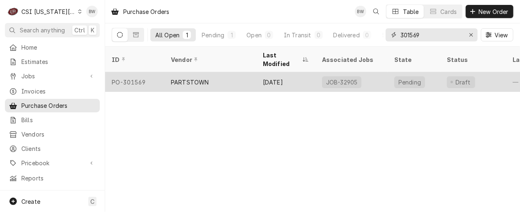
type input "301569"
click at [145, 72] on div "PO-301569" at bounding box center [134, 82] width 59 height 20
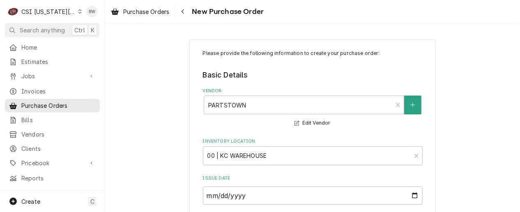
type textarea "x"
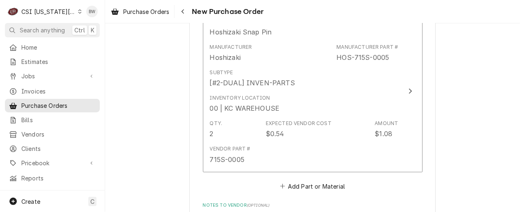
scroll to position [903, 0]
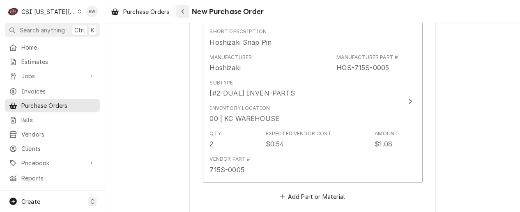
click at [184, 14] on icon "Navigate back" at bounding box center [183, 12] width 4 height 6
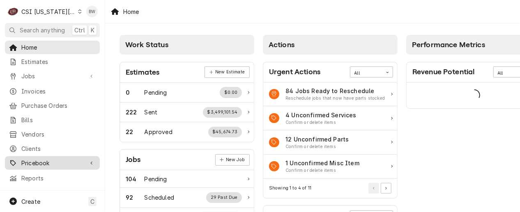
click at [48, 159] on span "Pricebook" at bounding box center [52, 163] width 62 height 9
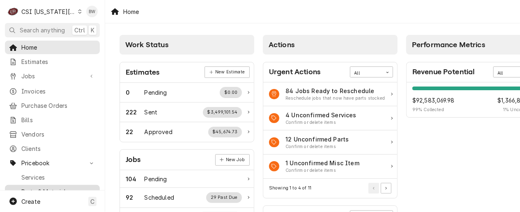
click at [46, 188] on span "Parts & Materials" at bounding box center [58, 192] width 74 height 9
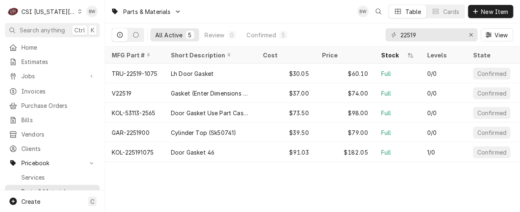
click at [232, 23] on div "All Active 5 Review 0 Confirmed 5" at bounding box center [221, 34] width 142 height 23
drag, startPoint x: 429, startPoint y: 37, endPoint x: 383, endPoint y: 37, distance: 45.6
click at [383, 37] on div "All Active 5 Review 0 Confirmed 5 22519 View" at bounding box center [313, 34] width 402 height 23
paste input "E-30503-01"
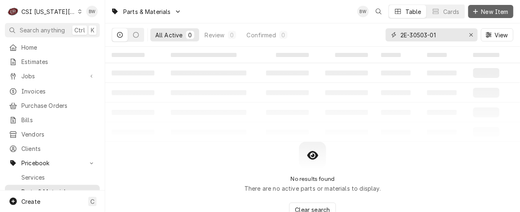
type input "2E-30503-01"
click at [488, 9] on span "New Item" at bounding box center [495, 11] width 30 height 9
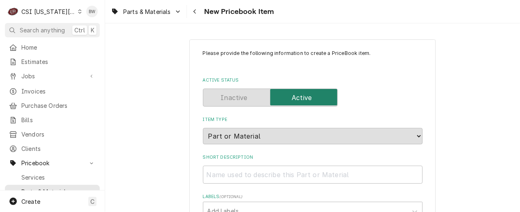
type textarea "x"
drag, startPoint x: 172, startPoint y: 40, endPoint x: 168, endPoint y: 41, distance: 4.8
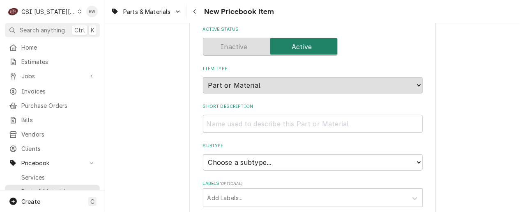
scroll to position [82, 0]
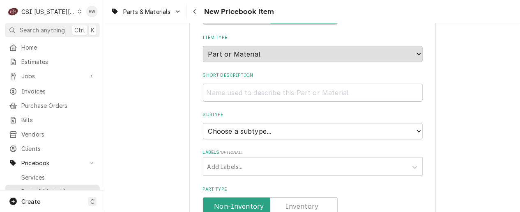
click at [204, 92] on input "Short Description" at bounding box center [313, 93] width 220 height 18
paste input "Terminal Block, 24 Positions, Quick Connect"
type input "Terminal Block, 24 Positions, Quick Connect"
type textarea "x"
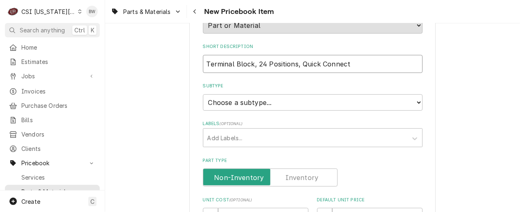
scroll to position [123, 0]
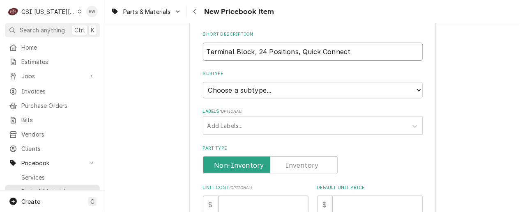
type input "Terminal Block, 24 Positions, Quick Connect"
click at [220, 94] on select "Choose a subtype... [#2-DUAL] AFTERHRS-WH-CHG-2 [#2-DUAL] BEV-EQUIP [#2-DUAL] B…" at bounding box center [313, 90] width 220 height 16
select select "45"
click at [203, 82] on select "Choose a subtype... [#2-DUAL] AFTERHRS-WH-CHG-2 [#2-DUAL] BEV-EQUIP [#2-DUAL] B…" at bounding box center [313, 90] width 220 height 16
type textarea "x"
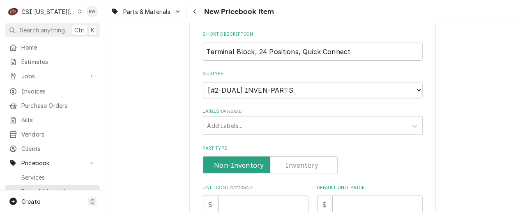
click at [298, 164] on label "Part Type" at bounding box center [270, 165] width 135 height 18
click at [298, 164] on input "Part Type" at bounding box center [270, 165] width 127 height 18
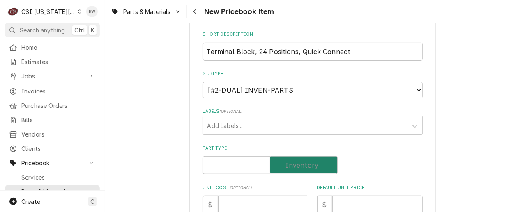
checkbox input "true"
type textarea "x"
click at [255, 208] on input "Unit Cost ( optional )" at bounding box center [263, 205] width 90 height 18
type input "1"
type textarea "x"
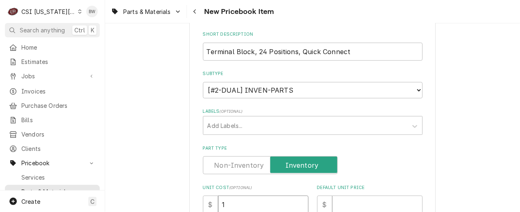
type input "13"
type textarea "x"
type input "131"
type textarea "x"
type input "131.9"
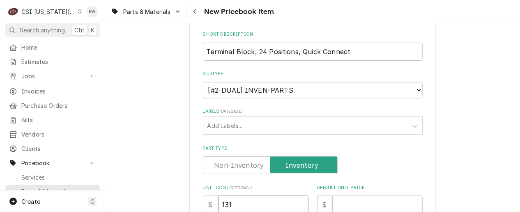
type textarea "x"
type input "131.91"
type textarea "x"
type input "131.91"
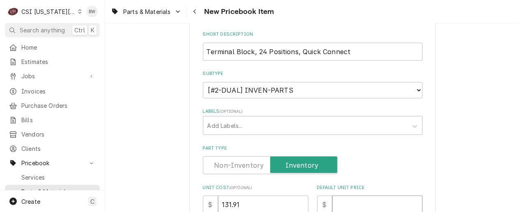
click at [346, 201] on input "Default Unit Price" at bounding box center [377, 205] width 90 height 18
type input "2"
type textarea "x"
type input "20"
type textarea "x"
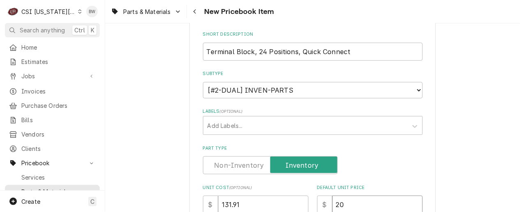
type input "209"
type textarea "x"
type input "209.3"
type textarea "x"
type input "209.37"
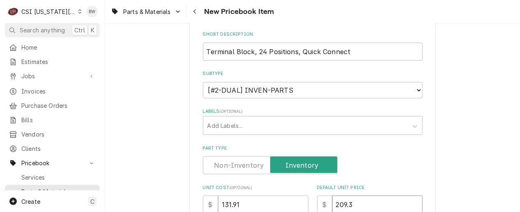
type textarea "x"
type input "209.37"
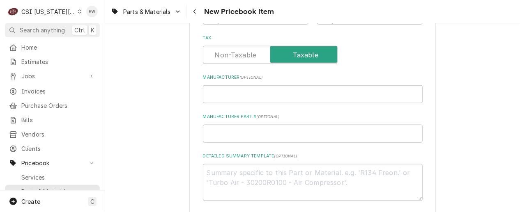
scroll to position [328, 0]
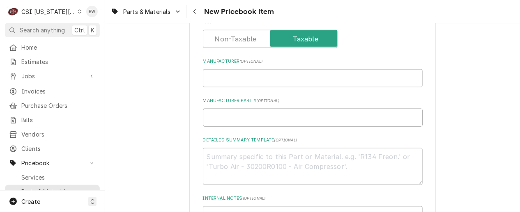
click at [216, 119] on input "Manufacturer Part # ( optional )" at bounding box center [313, 118] width 220 height 18
paste input "Terminal Block, 24 Positions, Quick Connect"
type input "Terminal Block, 24 Positions, Quick Connect"
type textarea "x"
drag, startPoint x: 357, startPoint y: 116, endPoint x: 115, endPoint y: 109, distance: 242.3
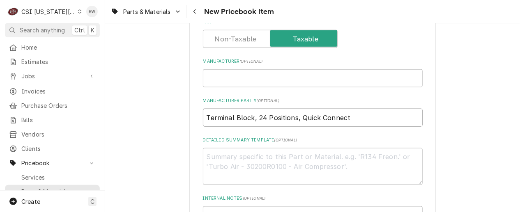
type textarea "x"
click at [220, 122] on input "Manufacturer Part # ( optional )" at bounding box center [313, 118] width 220 height 18
type input "L"
type textarea "x"
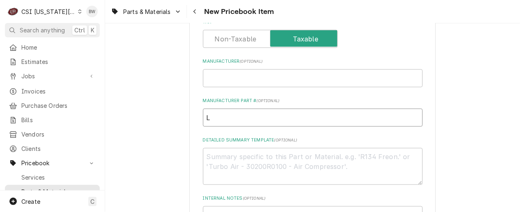
type input "LA"
type textarea "x"
type input "LAN"
type textarea "x"
type input "LAN-"
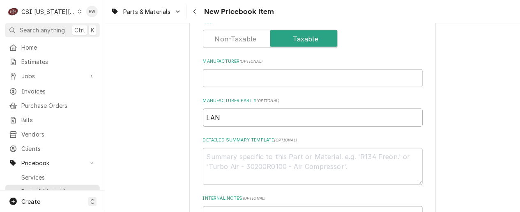
type textarea "x"
paste input "2E-30503-01"
type input "LAN-2E-30503-01"
type textarea "x"
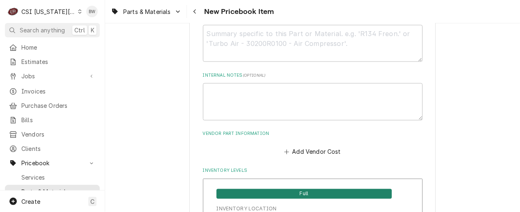
scroll to position [493, 0]
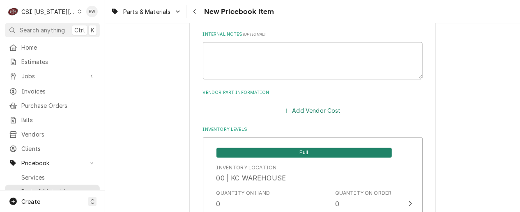
type input "LAN-2E-30503-01"
click at [300, 112] on button "Add Vendor Cost" at bounding box center [313, 110] width 60 height 11
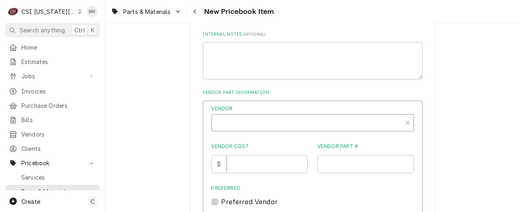
type textarea "x"
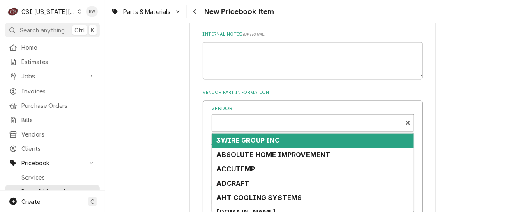
click at [249, 122] on div "Vendor" at bounding box center [307, 124] width 182 height 20
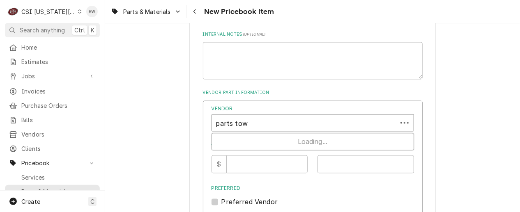
type input "parts town"
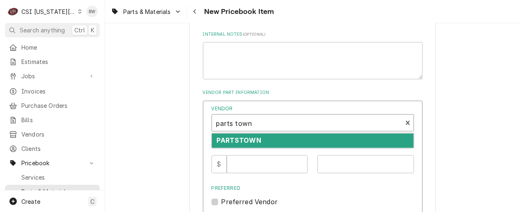
click at [250, 137] on strong "PARTSTOWN" at bounding box center [239, 141] width 44 height 8
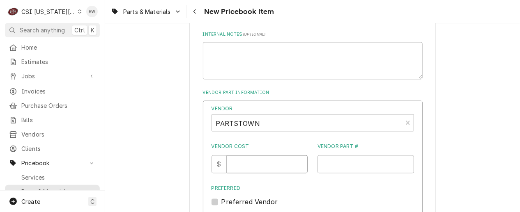
click at [242, 164] on input "Vendor Cost" at bounding box center [267, 165] width 81 height 18
type input "131.91"
paste input "2E-30503-01"
click at [319, 162] on input "2E-30503-01" at bounding box center [365, 165] width 96 height 18
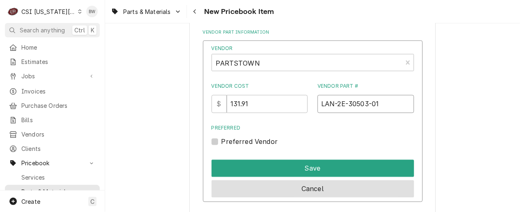
scroll to position [575, 0]
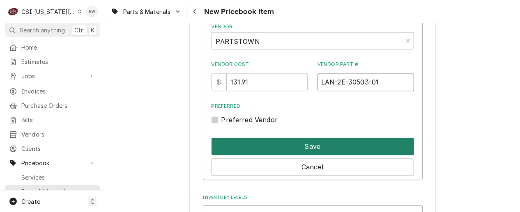
type input "LAN-2E-30503-01"
click at [279, 142] on button "Save" at bounding box center [312, 146] width 202 height 17
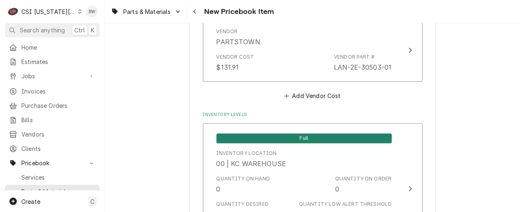
scroll to position [8012, 0]
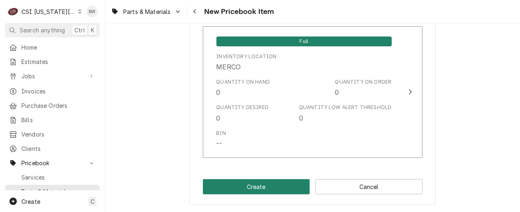
click at [253, 185] on button "Create" at bounding box center [256, 186] width 107 height 15
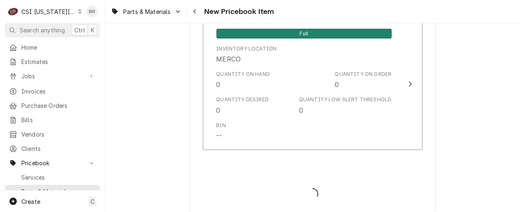
type textarea "x"
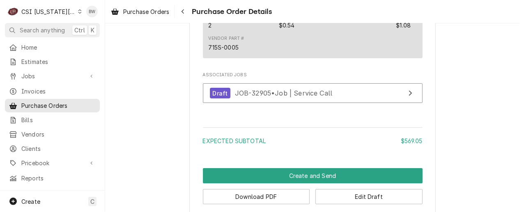
scroll to position [1084, 0]
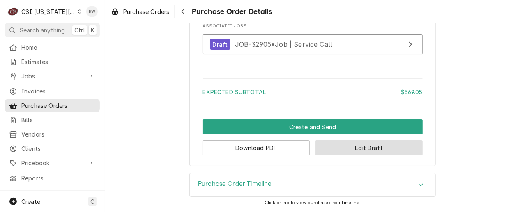
click at [332, 150] on button "Edit Draft" at bounding box center [368, 147] width 107 height 15
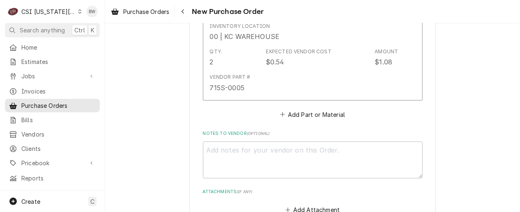
scroll to position [1067, 0]
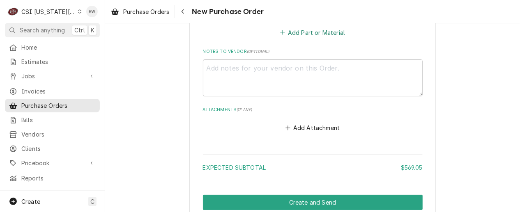
click at [305, 32] on button "Add Part or Material" at bounding box center [312, 32] width 68 height 11
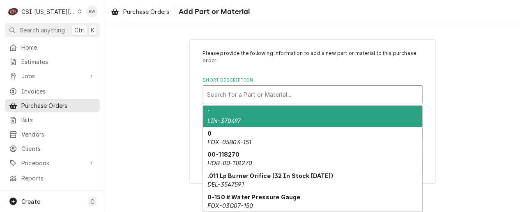
click at [222, 93] on div "Short Description" at bounding box center [312, 94] width 211 height 15
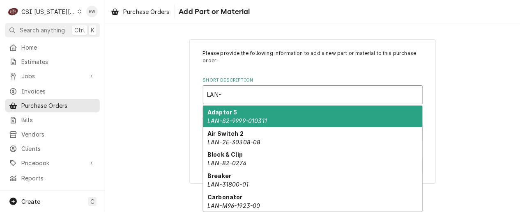
paste input "2E-30503-01"
type input "LAN-2E-30503-01"
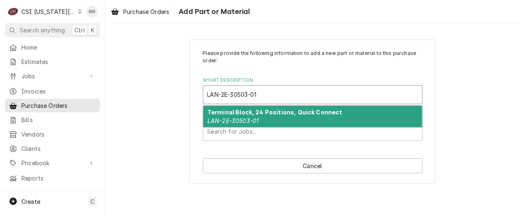
click at [236, 109] on strong "Terminal Block, 24 Positions, Quick Connect" at bounding box center [274, 112] width 135 height 7
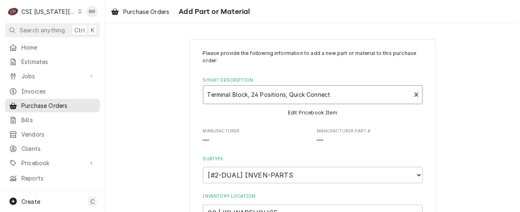
type textarea "x"
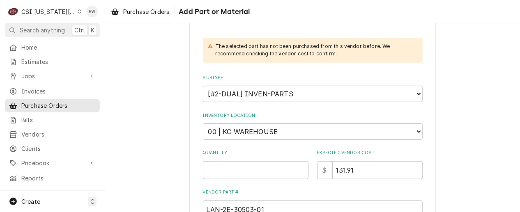
scroll to position [164, 0]
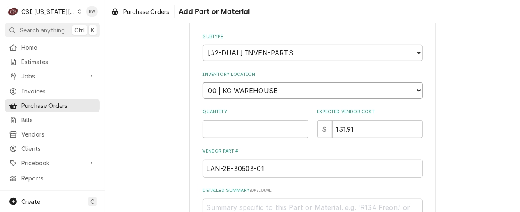
click at [236, 92] on select "Choose a location... 00 | KC WAREHOUSE 00 | MAIN WAREHOUSE 01 | BRIAN BREAZIER …" at bounding box center [313, 91] width 220 height 16
select select "2782"
click at [203, 83] on select "Choose a location... 00 | KC WAREHOUSE 00 | MAIN WAREHOUSE 01 | BRIAN BREAZIER …" at bounding box center [313, 91] width 220 height 16
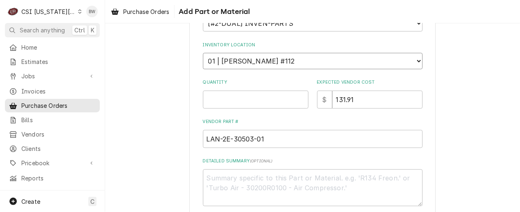
scroll to position [205, 0]
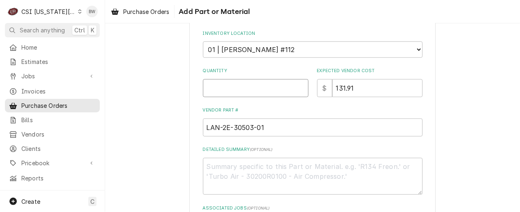
click at [225, 87] on input "Quantity" at bounding box center [256, 88] width 106 height 18
type textarea "x"
type input "1"
click at [372, 84] on input "131.91" at bounding box center [377, 88] width 90 height 18
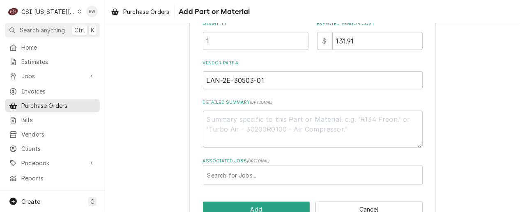
scroll to position [274, 0]
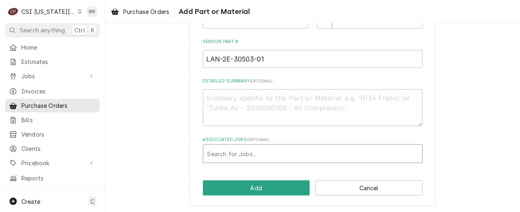
click at [221, 150] on div "Associated Jobs" at bounding box center [312, 154] width 211 height 15
type input "32909"
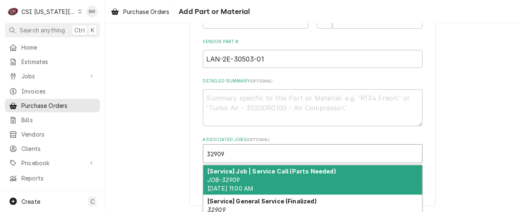
click at [229, 177] on em "JOB-32909" at bounding box center [223, 180] width 32 height 7
type textarea "x"
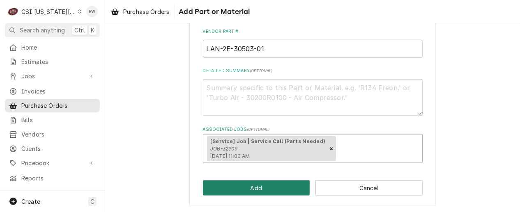
click at [237, 188] on button "Add" at bounding box center [256, 188] width 107 height 15
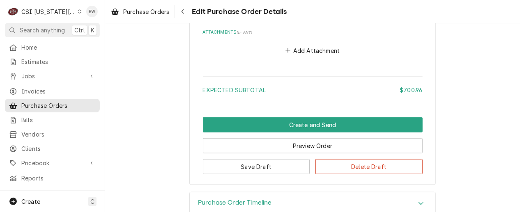
scroll to position [1349, 0]
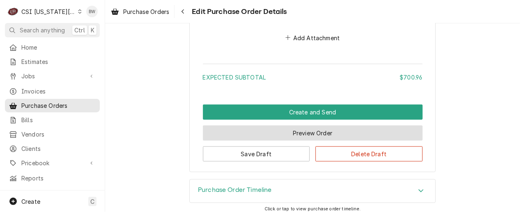
click at [242, 135] on button "Preview Order" at bounding box center [313, 133] width 220 height 15
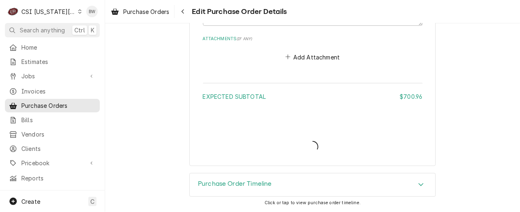
scroll to position [1329, 0]
type textarea "x"
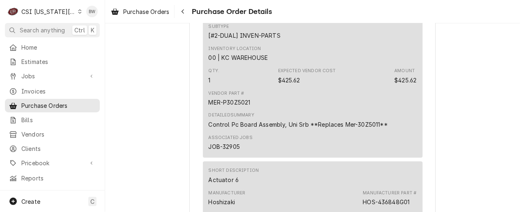
scroll to position [493, 0]
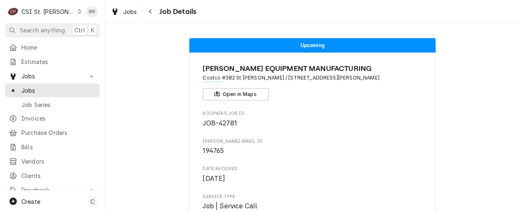
scroll to position [780, 0]
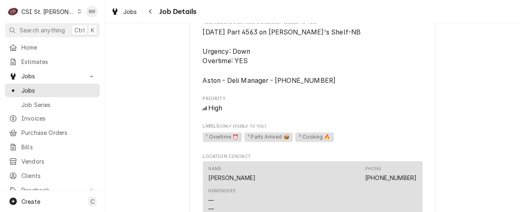
click at [78, 13] on icon "Dynamic Content Wrapper" at bounding box center [80, 11] width 4 height 4
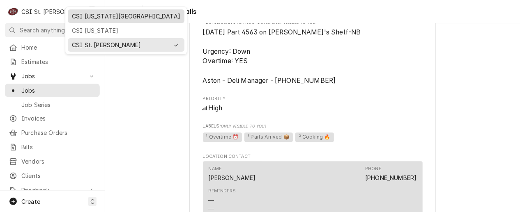
click at [81, 19] on div "CSI [US_STATE][GEOGRAPHIC_DATA]" at bounding box center [126, 16] width 108 height 9
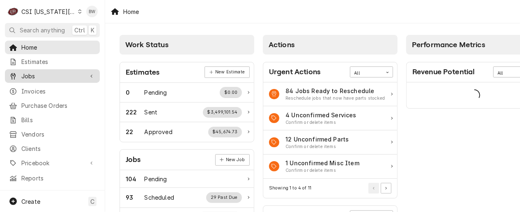
click at [40, 77] on span "Jobs" at bounding box center [52, 76] width 62 height 9
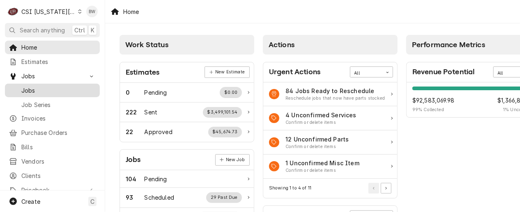
click at [39, 86] on span "Jobs" at bounding box center [58, 90] width 74 height 9
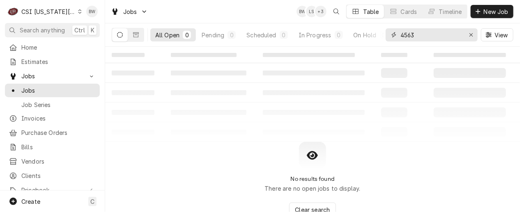
drag, startPoint x: 422, startPoint y: 32, endPoint x: 393, endPoint y: 33, distance: 28.8
click at [393, 33] on div "4563" at bounding box center [432, 34] width 92 height 13
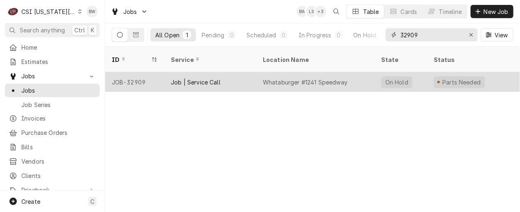
type input "32909"
click at [154, 72] on div "JOB-32909" at bounding box center [134, 82] width 59 height 20
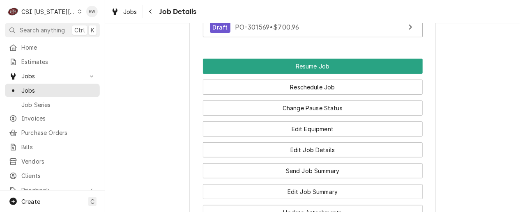
scroll to position [1191, 0]
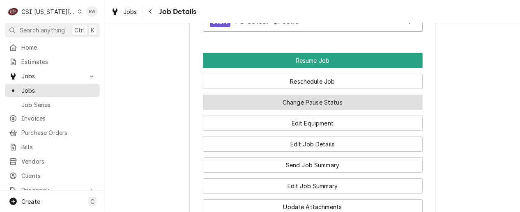
click at [318, 95] on button "Change Pause Status" at bounding box center [313, 102] width 220 height 15
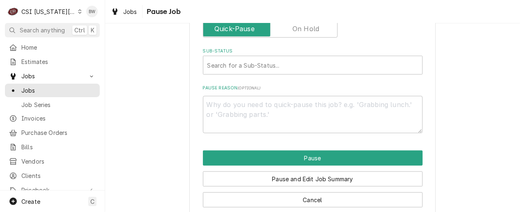
scroll to position [246, 0]
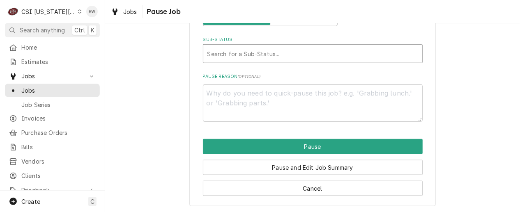
type textarea "x"
click at [235, 54] on div "Sub-Status" at bounding box center [312, 53] width 211 height 15
click at [255, 51] on div "Sub-Status" at bounding box center [312, 53] width 211 height 15
click at [255, 54] on div "Sub-Status" at bounding box center [312, 53] width 211 height 15
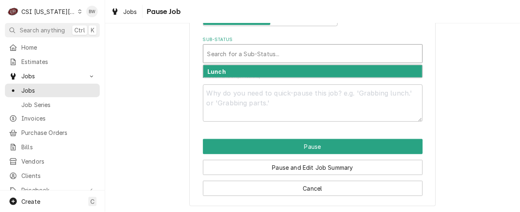
click at [255, 54] on div "Sub-Status" at bounding box center [312, 53] width 211 height 15
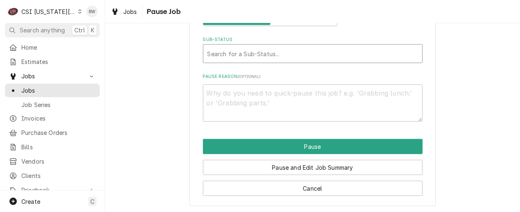
scroll to position [164, 0]
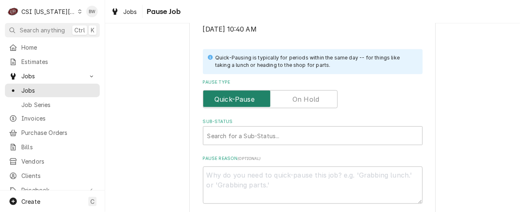
click at [288, 93] on input "Pause Type" at bounding box center [270, 99] width 127 height 18
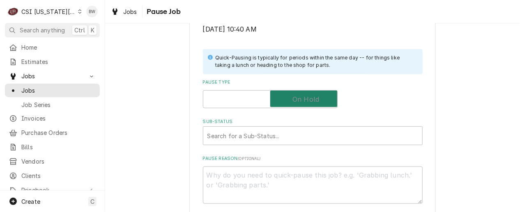
checkbox input "true"
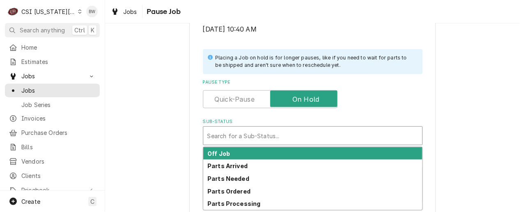
click at [251, 133] on div "Sub-Status" at bounding box center [312, 136] width 211 height 15
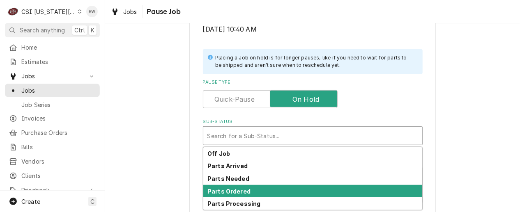
click at [237, 189] on strong "Parts Ordered" at bounding box center [228, 191] width 43 height 7
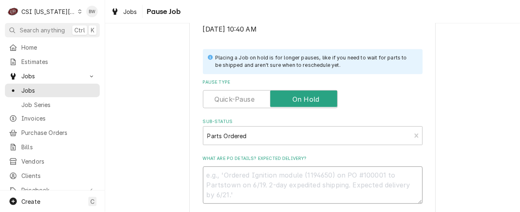
click at [230, 176] on textarea "What are PO details? Expected delivery?" at bounding box center [313, 185] width 220 height 37
paste textarea "2E-30503-01"
type textarea "x"
type textarea "2E-30503-01"
click at [204, 172] on textarea "2E-30503-01" at bounding box center [313, 185] width 220 height 37
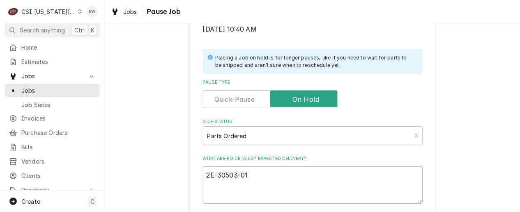
type textarea "x"
type textarea "L2E-30503-01"
type textarea "x"
type textarea "LA2E-30503-01"
type textarea "x"
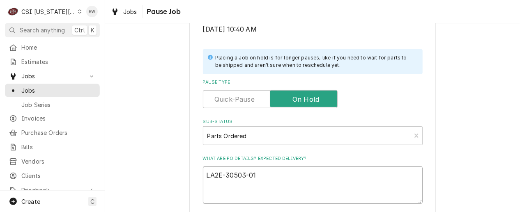
type textarea "LAN2E-30503-01"
type textarea "x"
type textarea "LAN-2E-30503-01"
click at [265, 174] on textarea "LAN-2E-30503-01" at bounding box center [313, 185] width 220 height 37
type textarea "x"
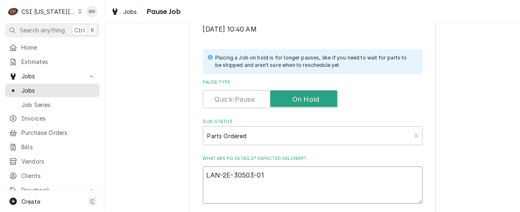
type textarea "LAN-2E-30503-01"
type textarea "x"
type textarea "LAN-2E-30503-01 o"
type textarea "x"
type textarea "LAN-2E-30503-01 or"
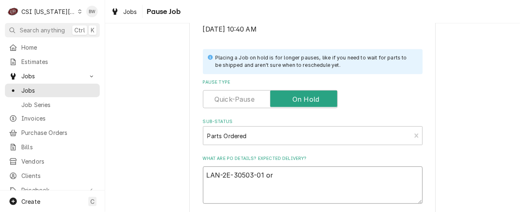
type textarea "x"
type textarea "LAN-2E-30503-01 ord"
type textarea "x"
type textarea "LAN-2E-30503-01 orde"
type textarea "x"
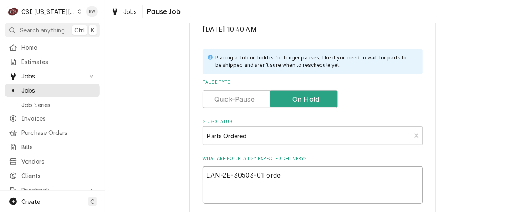
type textarea "LAN-2E-30503-01 order"
type textarea "x"
type textarea "LAN-2E-30503-01 orderd"
type textarea "x"
type textarea "LAN-2E-30503-01 orderd"
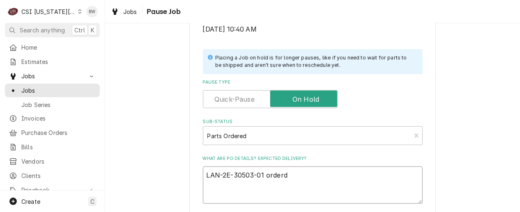
type textarea "x"
type textarea "LAN-2E-30503-01 orderd Pa"
type textarea "x"
type textarea "LAN-2E-30503-01 orderd Par"
type textarea "x"
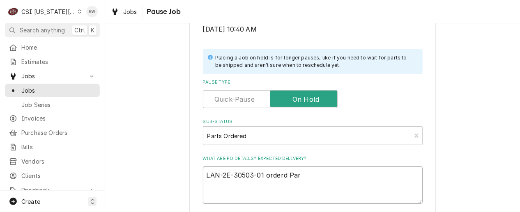
type textarea "LAN-2E-30503-01 orderd Part"
type textarea "x"
type textarea "LAN-2E-30503-01 orderd Parts"
type textarea "x"
type textarea "LAN-2E-30503-01 orderd Partst"
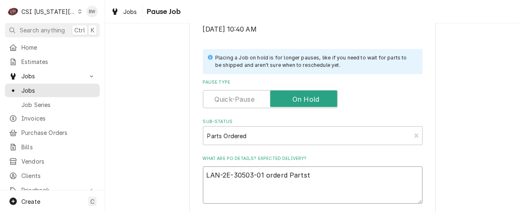
type textarea "x"
type textarea "LAN-2E-30503-01 orderd Partsto"
type textarea "x"
type textarea "LAN-2E-30503-01 orderd Partstown"
type textarea "x"
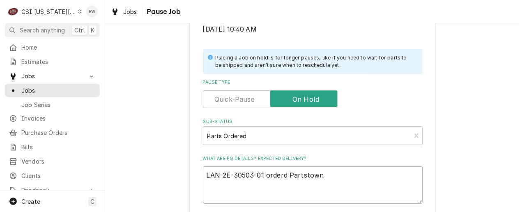
type textarea "LAN-2E-30503-01 orderd Partstown"
type textarea "x"
type textarea "LAN-2E-30503-01 ordered Partstown"
click at [339, 182] on textarea "LAN-2E-30503-01 ordered Partstown" at bounding box center [313, 185] width 220 height 37
type textarea "x"
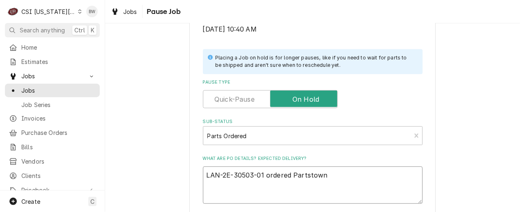
type textarea "LAN-2E-30503-01 ordered Partstown"
type textarea "x"
type textarea "LAN-2E-30503-01 ordered Partstown 3"
type textarea "x"
type textarea "LAN-2E-30503-01 ordered Partstown 30"
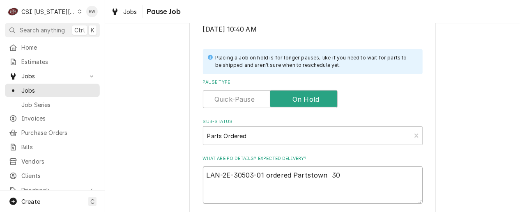
type textarea "x"
type textarea "LAN-2E-30503-01 ordered Partstown 301"
type textarea "x"
type textarea "LAN-2E-30503-01 ordered Partstown 3015"
type textarea "x"
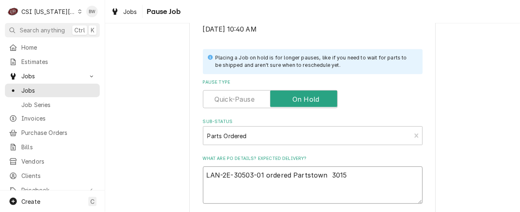
type textarea "LAN-2E-30503-01 ordered Partstown 30156"
type textarea "x"
type textarea "LAN-2E-30503-01 ordered Partstown 301569"
type textarea "x"
type textarea "LAN-2E-30503-01 ordered Partstown P301569"
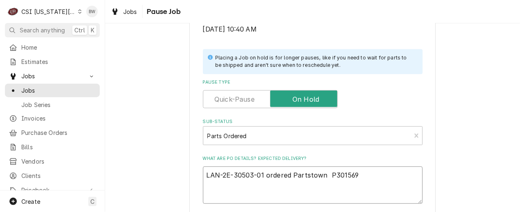
type textarea "x"
type textarea "LAN-2E-30503-01 ordered Partstown PO301569"
type textarea "x"
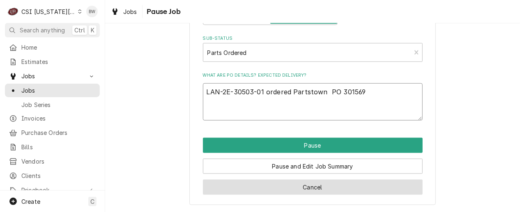
scroll to position [248, 0]
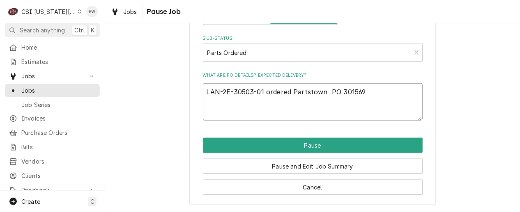
type textarea "LAN-2E-30503-01 ordered Partstown PO 301569"
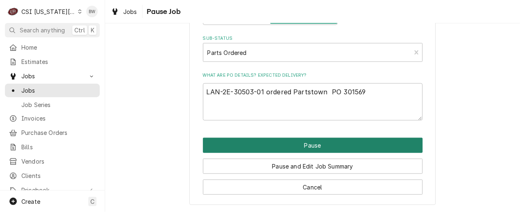
click at [273, 144] on button "Pause" at bounding box center [313, 145] width 220 height 15
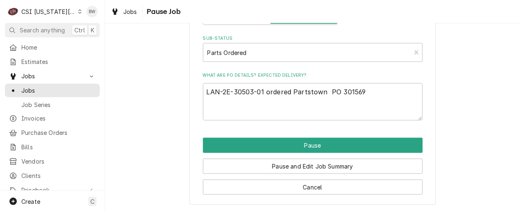
type textarea "x"
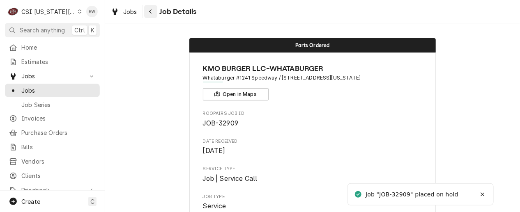
click at [149, 15] on div "Navigate back" at bounding box center [151, 11] width 8 height 8
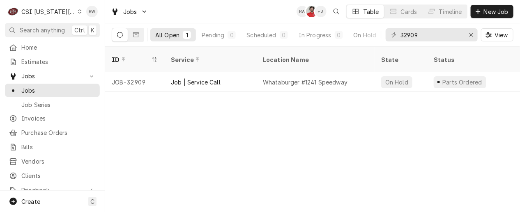
click at [232, 137] on div "ID Service Location Name State Status Labels Techs Date Received Client Locatio…" at bounding box center [312, 129] width 415 height 165
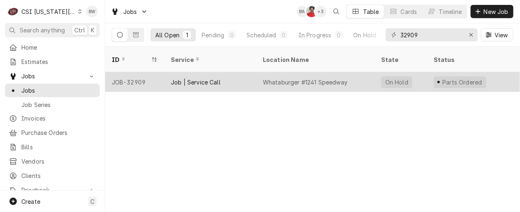
click at [136, 72] on div "JOB-32909" at bounding box center [134, 82] width 59 height 20
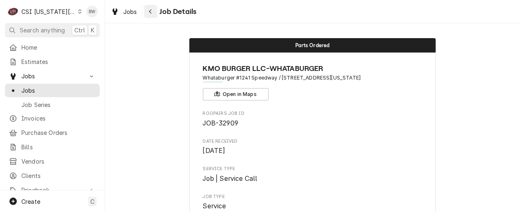
click at [152, 13] on div "Navigate back" at bounding box center [151, 11] width 8 height 8
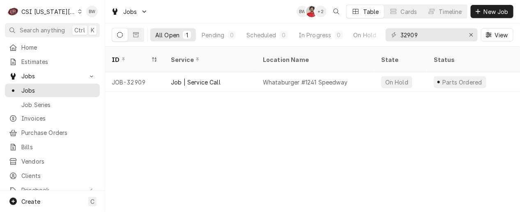
click at [78, 13] on icon "Dynamic Content Wrapper" at bounding box center [80, 11] width 4 height 4
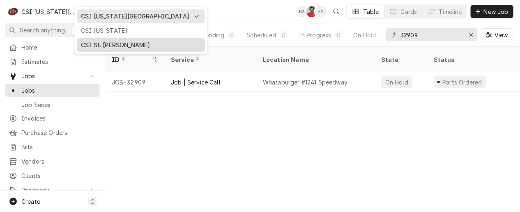
click at [88, 41] on div "CSI St. [PERSON_NAME]" at bounding box center [141, 45] width 120 height 9
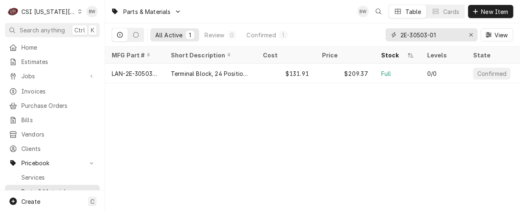
drag, startPoint x: 444, startPoint y: 37, endPoint x: 389, endPoint y: 29, distance: 55.9
click at [389, 29] on div "2E-30503-01" at bounding box center [432, 34] width 92 height 13
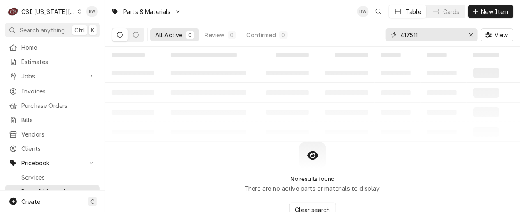
type input "417511"
click at [78, 12] on icon "Dynamic Content Wrapper" at bounding box center [80, 11] width 4 height 4
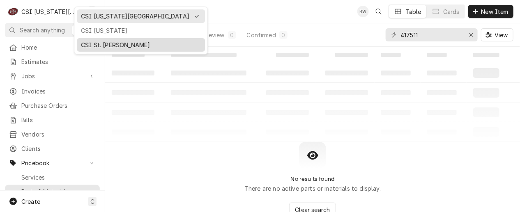
click at [97, 41] on div "CSI St. [PERSON_NAME]" at bounding box center [141, 45] width 120 height 9
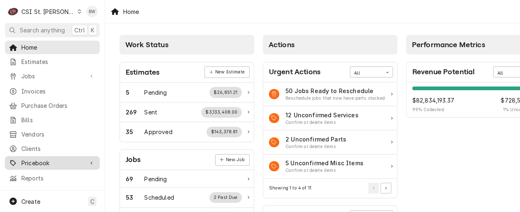
click at [50, 161] on span "Pricebook" at bounding box center [52, 163] width 62 height 9
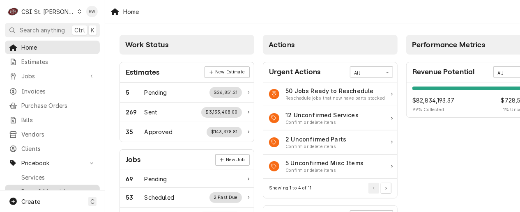
click at [45, 188] on span "Parts & Materials" at bounding box center [58, 192] width 74 height 9
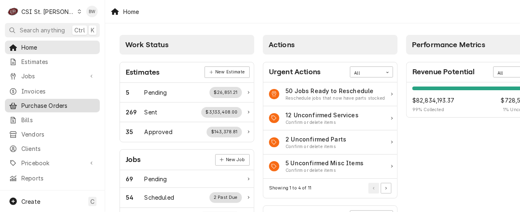
click at [41, 103] on span "Purchase Orders" at bounding box center [58, 105] width 74 height 9
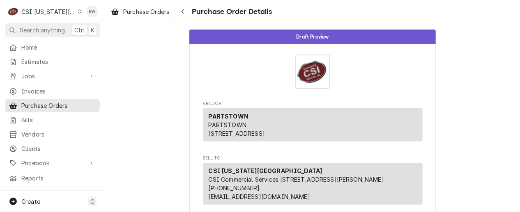
scroll to position [527, 0]
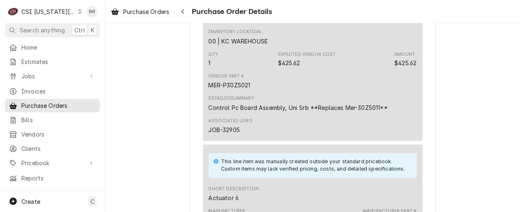
click at [78, 12] on icon "Dynamic Content Wrapper" at bounding box center [80, 11] width 4 height 4
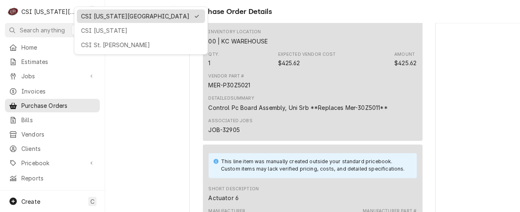
click at [101, 21] on div "CSI Kansas City" at bounding box center [140, 16] width 125 height 10
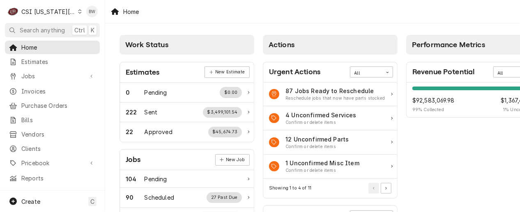
click at [67, 12] on div "CSI Kansas City" at bounding box center [48, 11] width 54 height 9
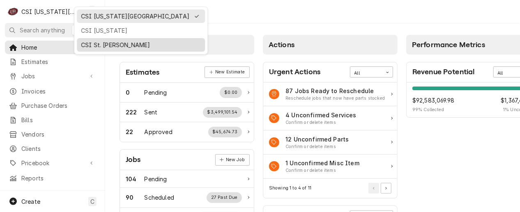
click at [94, 44] on div "CSI St. [PERSON_NAME]" at bounding box center [141, 45] width 120 height 9
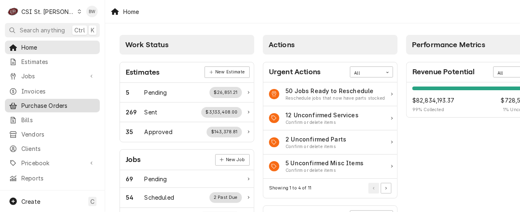
click at [35, 105] on span "Purchase Orders" at bounding box center [58, 105] width 74 height 9
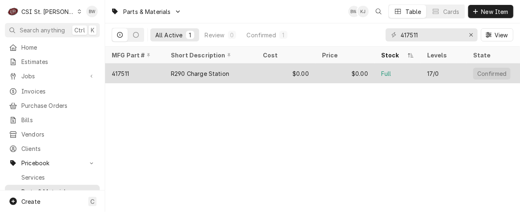
click at [125, 71] on div "417511" at bounding box center [120, 73] width 17 height 9
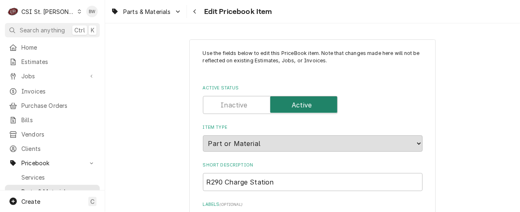
type textarea "x"
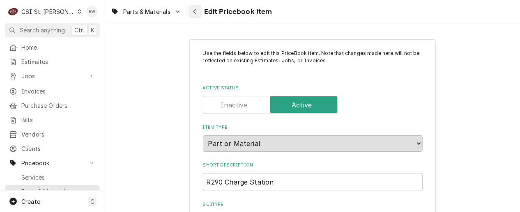
click at [198, 9] on div "Navigate back" at bounding box center [195, 11] width 8 height 8
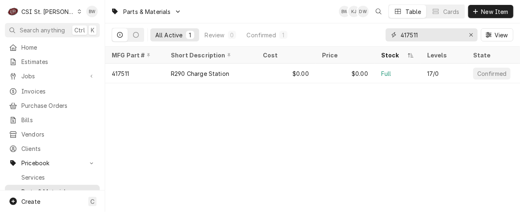
drag, startPoint x: 427, startPoint y: 31, endPoint x: 393, endPoint y: 37, distance: 34.6
click at [393, 37] on div "417511" at bounding box center [432, 34] width 92 height 13
paste input "T8R6200102"
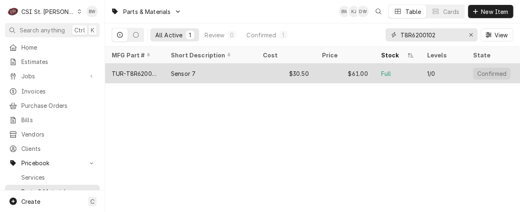
type input "T8R6200102"
click at [147, 70] on div "TUR-T8R6200102" at bounding box center [135, 73] width 46 height 9
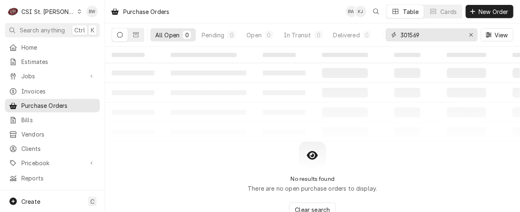
drag, startPoint x: 431, startPoint y: 38, endPoint x: 392, endPoint y: 34, distance: 38.3
click at [392, 34] on div "301569" at bounding box center [432, 34] width 92 height 13
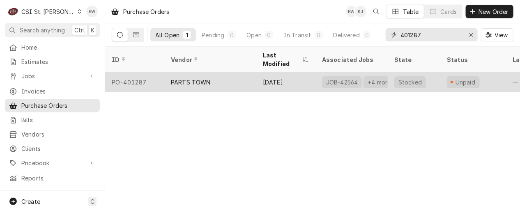
type input "401287"
click at [144, 72] on div "PO-401287" at bounding box center [134, 82] width 59 height 20
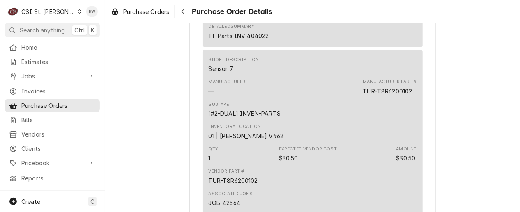
scroll to position [903, 0]
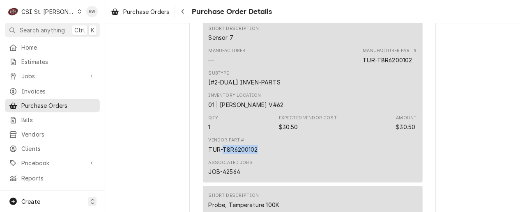
drag, startPoint x: 255, startPoint y: 176, endPoint x: 220, endPoint y: 174, distance: 35.0
click at [220, 156] on div "Vendor Part # TUR-T8R6200102" at bounding box center [313, 145] width 208 height 22
drag, startPoint x: 220, startPoint y: 174, endPoint x: 229, endPoint y: 174, distance: 8.6
copy div "T8R6200102"
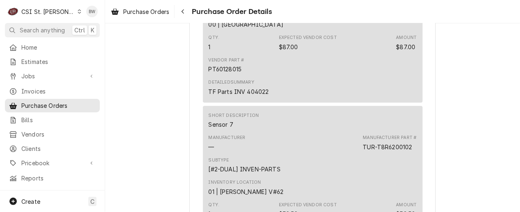
scroll to position [739, 0]
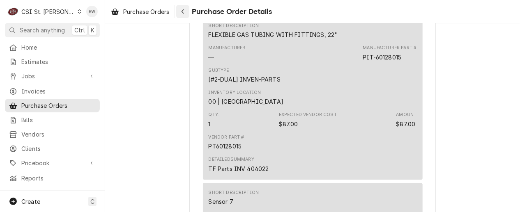
click at [179, 10] on button "Navigate back" at bounding box center [182, 11] width 13 height 13
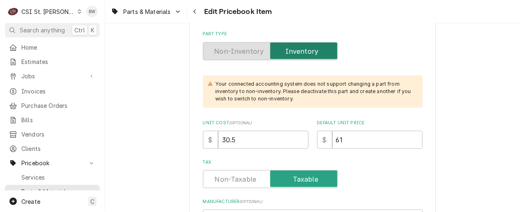
scroll to position [287, 0]
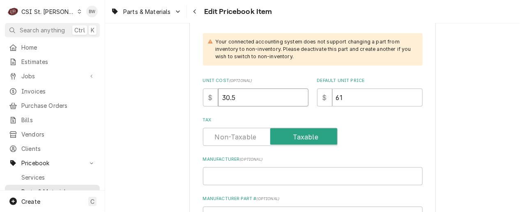
drag, startPoint x: 247, startPoint y: 99, endPoint x: 202, endPoint y: 99, distance: 44.7
click at [203, 99] on div "$ 30.5" at bounding box center [256, 98] width 106 height 18
type textarea "x"
type input "32"
type textarea "x"
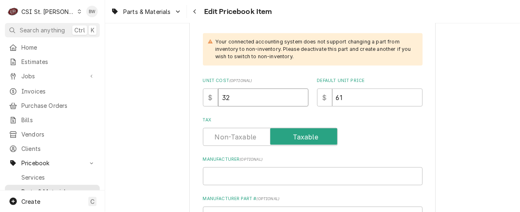
type input "322"
type textarea "x"
type input "322.0"
type textarea "x"
type input "322.00"
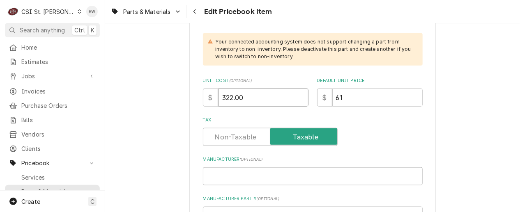
click at [229, 98] on input "322.00" at bounding box center [263, 98] width 90 height 18
type textarea "x"
type input "32.00"
drag, startPoint x: 347, startPoint y: 102, endPoint x: 316, endPoint y: 101, distance: 30.4
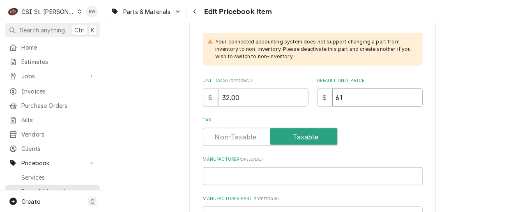
click at [317, 101] on div "$ 61" at bounding box center [370, 98] width 106 height 18
type textarea "x"
type input "6"
type textarea "x"
type input "64"
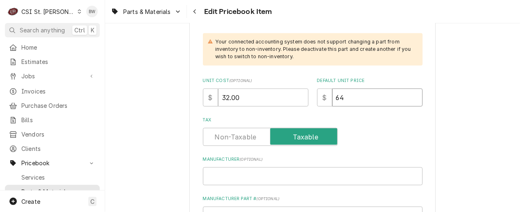
type textarea "x"
type input "64.0"
type textarea "x"
type input "64.00"
click at [350, 119] on label "Tax" at bounding box center [313, 120] width 220 height 7
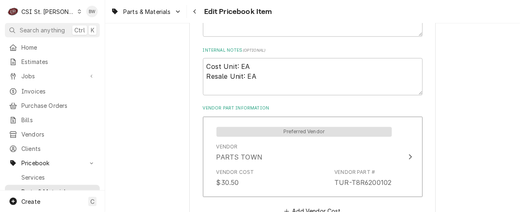
scroll to position [575, 0]
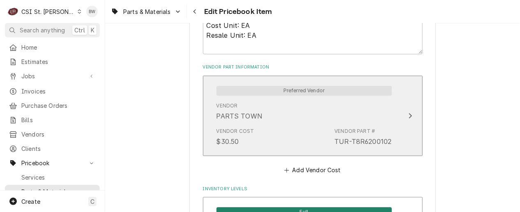
click at [298, 114] on div "Vendor PARTS TOWN" at bounding box center [303, 111] width 175 height 25
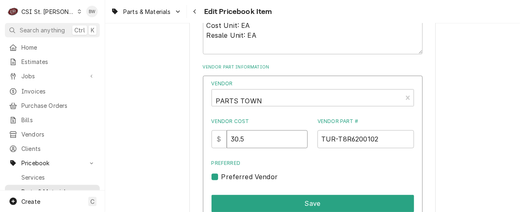
drag, startPoint x: 258, startPoint y: 139, endPoint x: 216, endPoint y: 141, distance: 41.9
click at [216, 141] on div "$ 30.5" at bounding box center [259, 140] width 96 height 18
type input "32.00"
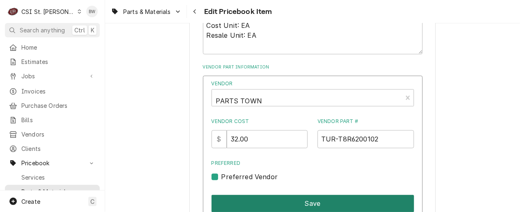
click at [268, 203] on button "Save" at bounding box center [312, 203] width 202 height 17
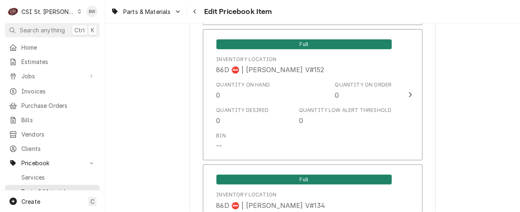
scroll to position [7124, 0]
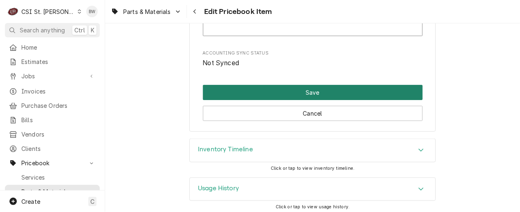
click at [293, 94] on button "Save" at bounding box center [313, 92] width 220 height 15
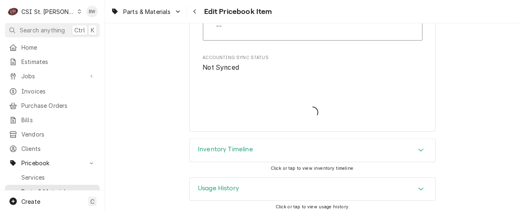
type textarea "x"
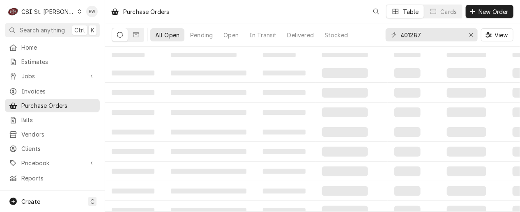
click at [34, 74] on span "Jobs" at bounding box center [52, 76] width 62 height 9
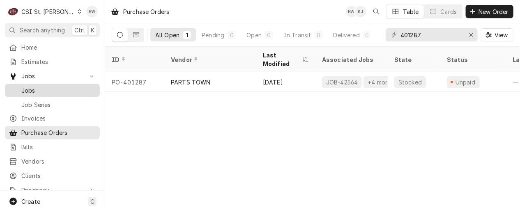
click at [34, 88] on span "Jobs" at bounding box center [58, 90] width 74 height 9
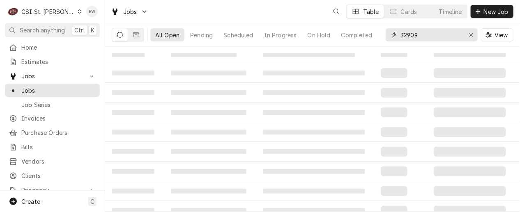
drag, startPoint x: 427, startPoint y: 38, endPoint x: 386, endPoint y: 37, distance: 41.1
click at [389, 37] on div "32909" at bounding box center [432, 34] width 92 height 13
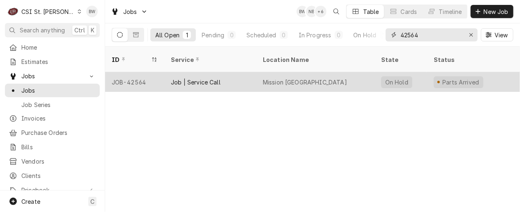
type input "42564"
click at [147, 73] on div "JOB-42564" at bounding box center [134, 82] width 59 height 20
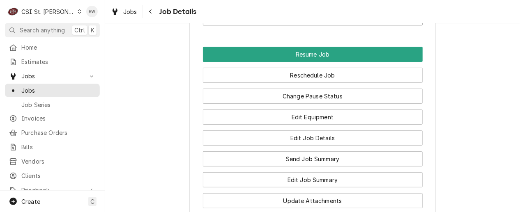
scroll to position [1233, 0]
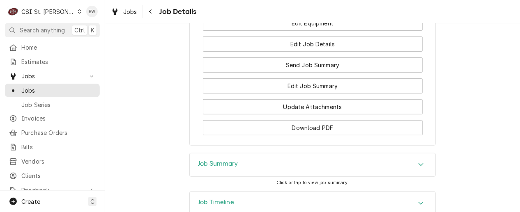
click at [207, 199] on h3 "Job Timeline" at bounding box center [216, 203] width 36 height 8
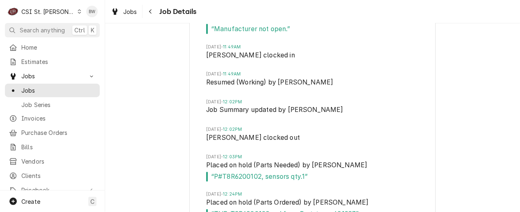
scroll to position [1685, 0]
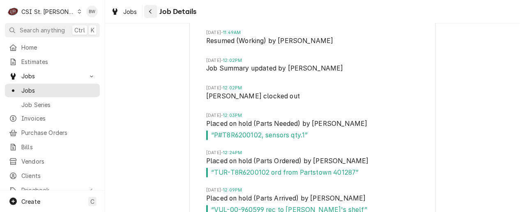
click at [149, 11] on icon "Navigate back" at bounding box center [151, 12] width 4 height 6
